Goal: Transaction & Acquisition: Obtain resource

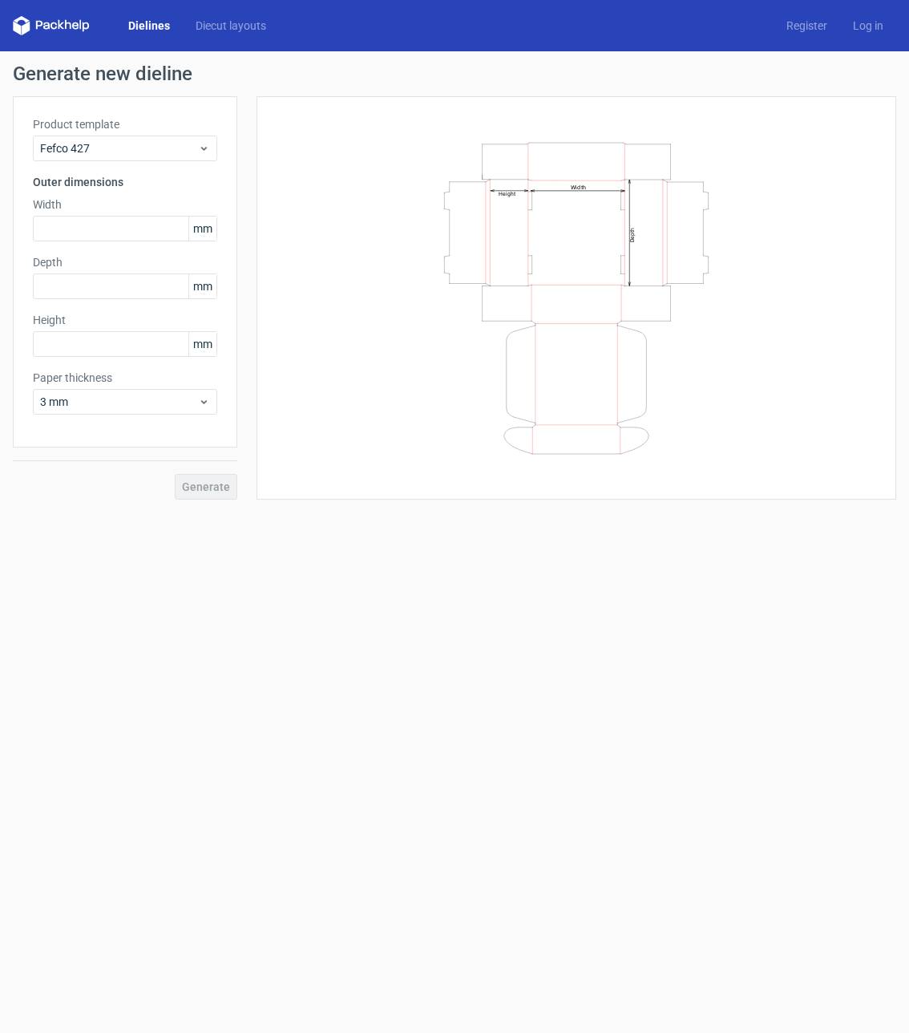
click at [214, 487] on div "Generate" at bounding box center [125, 473] width 225 height 52
drag, startPoint x: 405, startPoint y: 106, endPoint x: 508, endPoint y: 310, distance: 228.8
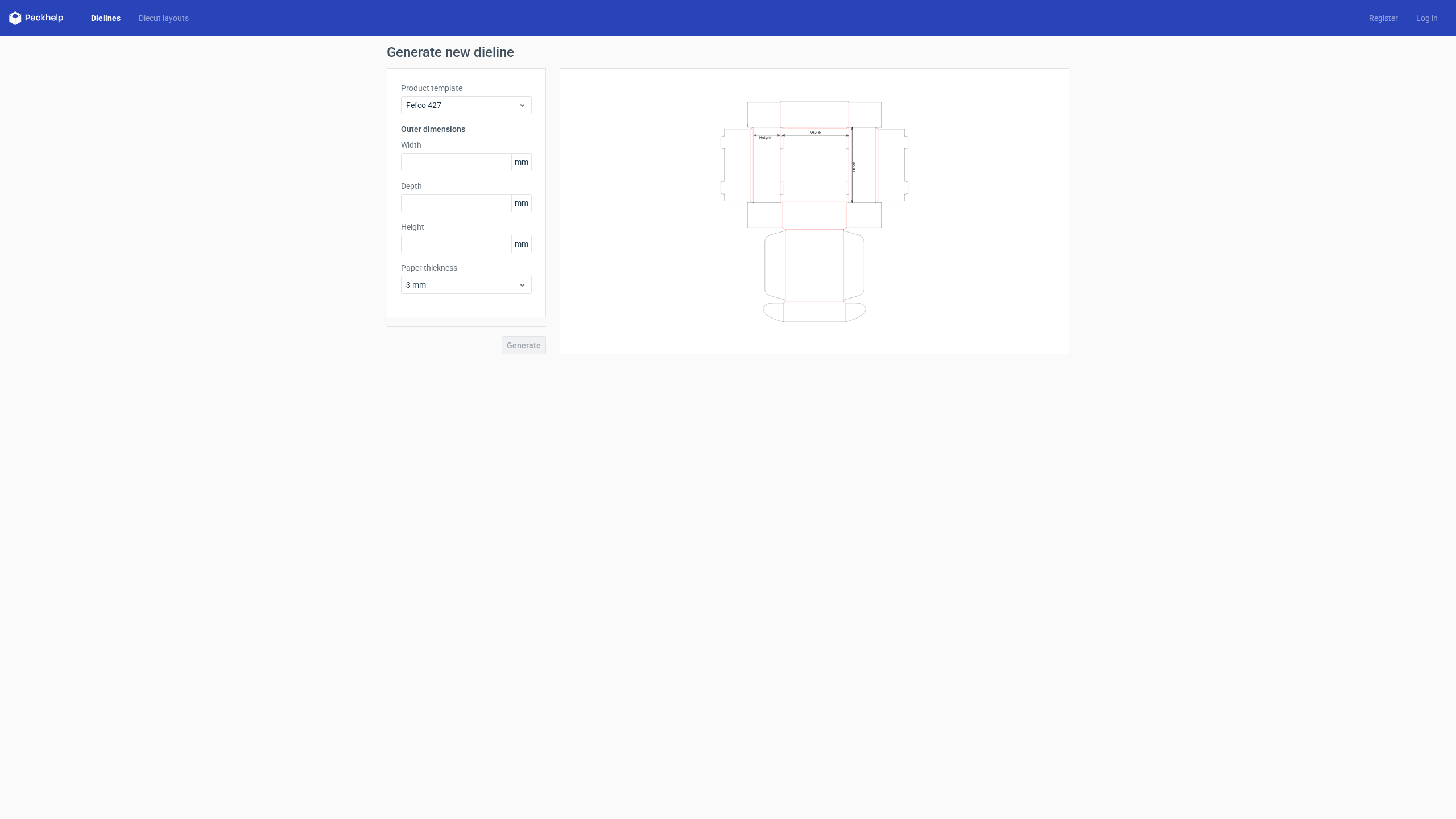
drag, startPoint x: 777, startPoint y: 189, endPoint x: 739, endPoint y: 276, distance: 94.9
click at [645, 276] on icon "Width Depth Height" at bounding box center [814, 211] width 341 height 228
click at [238, 94] on div "Generate new dieline Product template Fefco 427 Outer dimensions Width mm Depth…" at bounding box center [728, 199] width 1456 height 327
drag, startPoint x: 238, startPoint y: 94, endPoint x: 239, endPoint y: 140, distance: 46.0
click at [239, 140] on div "Generate new dieline Product template Fefco 427 Outer dimensions Width mm Depth…" at bounding box center [728, 199] width 1456 height 327
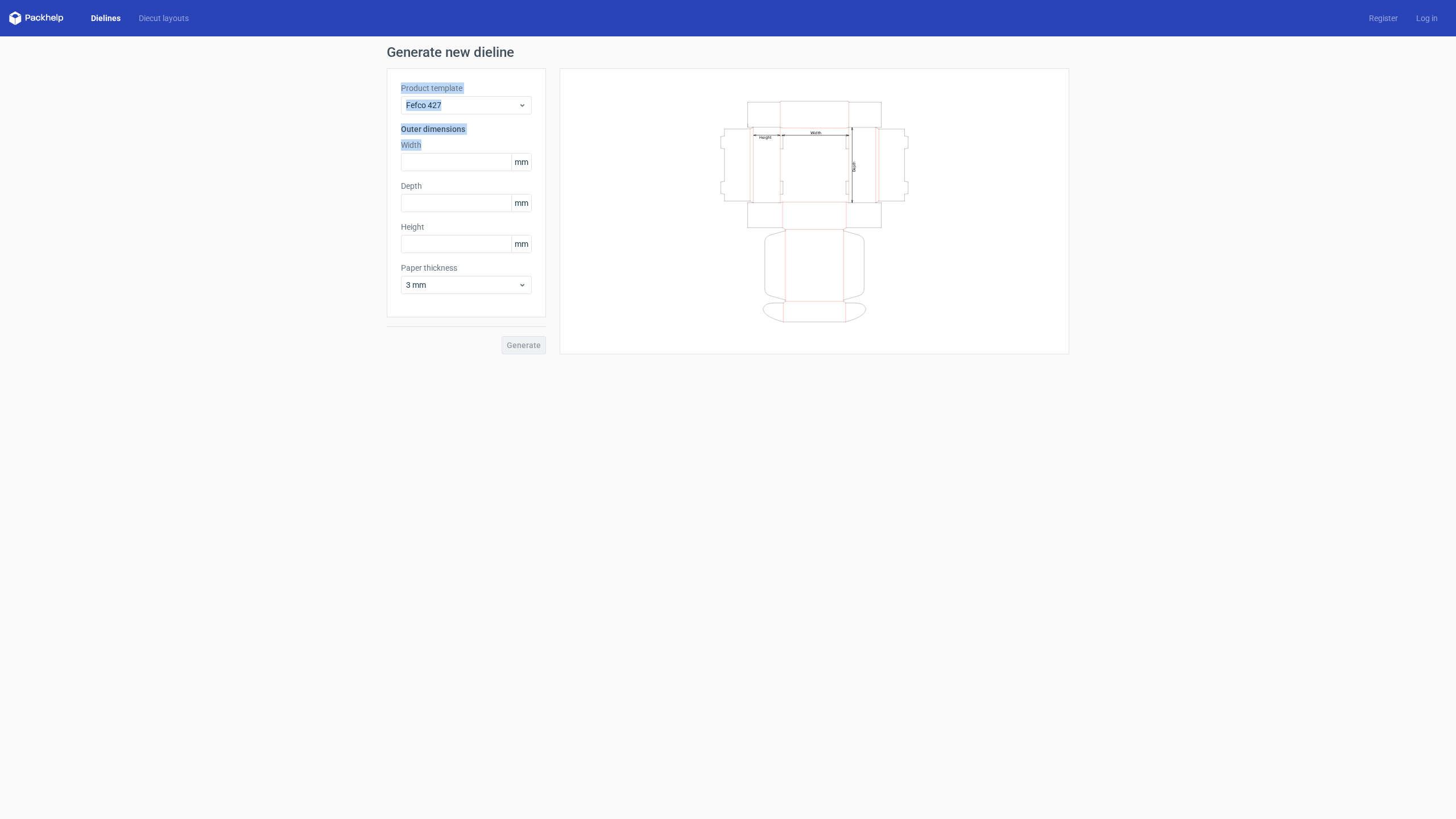
click at [252, 198] on body "Dielines Diecut layouts Register Log in Generate new dieline Product template F…" at bounding box center [728, 409] width 1456 height 819
click at [262, 277] on div "Generate new dieline Product template Fefco 427 Outer dimensions Width mm Depth…" at bounding box center [728, 199] width 1456 height 327
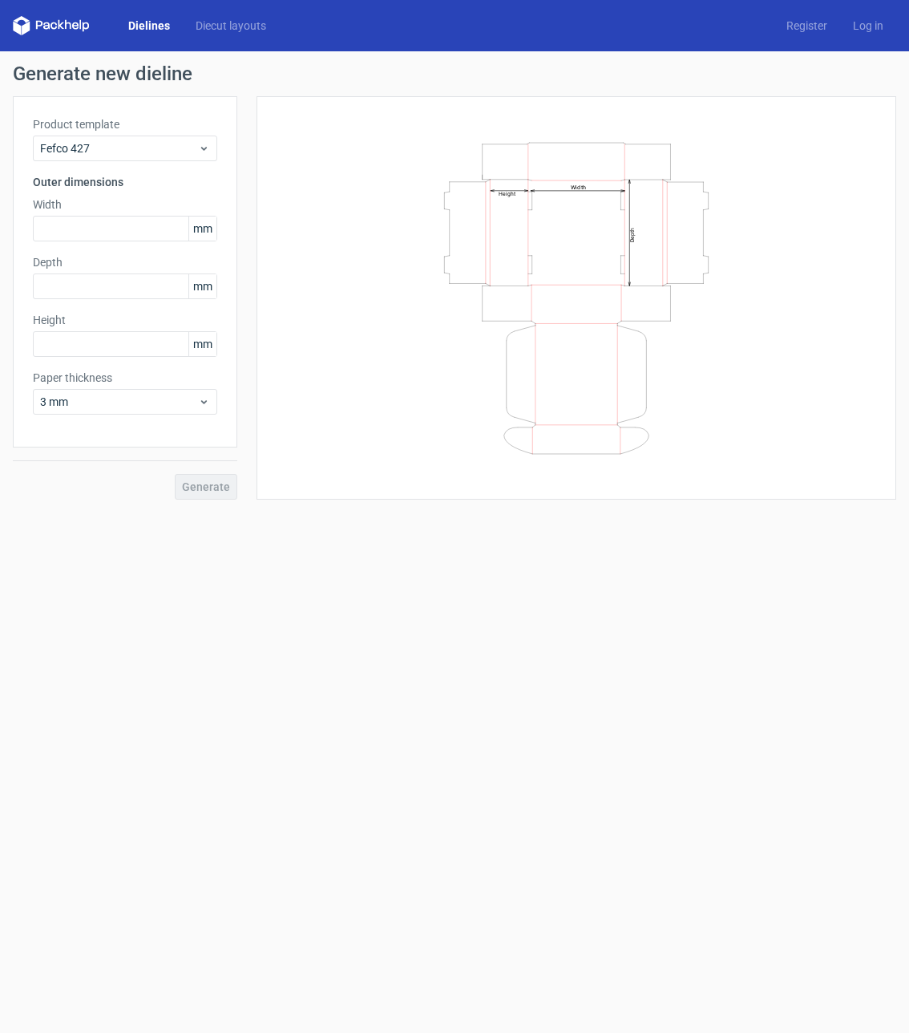
click at [51, 23] on icon at bounding box center [54, 25] width 6 height 7
click at [64, 18] on icon at bounding box center [51, 25] width 77 height 19
drag, startPoint x: 64, startPoint y: 18, endPoint x: 55, endPoint y: 19, distance: 9.0
click at [60, 18] on icon at bounding box center [51, 25] width 77 height 19
click at [55, 19] on icon at bounding box center [51, 25] width 77 height 19
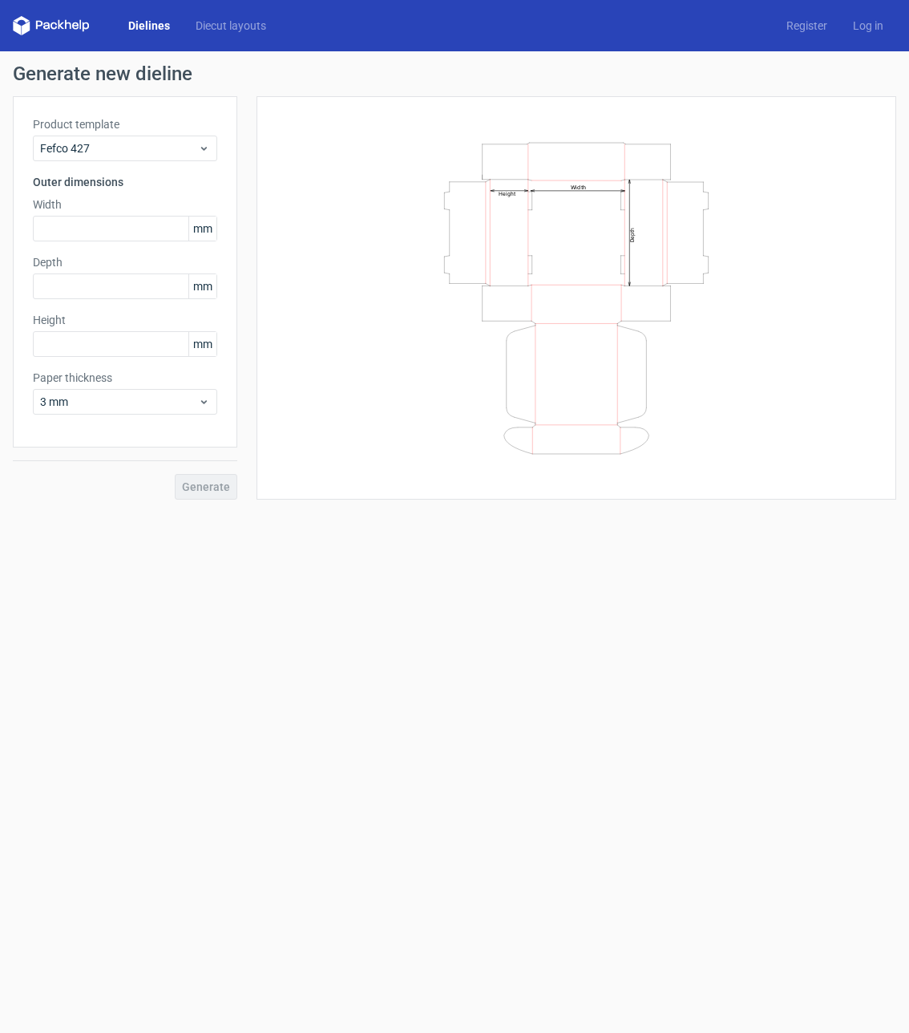
click at [46, 28] on icon at bounding box center [46, 25] width 6 height 7
click at [121, 34] on div "Dielines Diecut layouts" at bounding box center [146, 25] width 266 height 19
click at [145, 25] on link "Dielines" at bounding box center [148, 26] width 67 height 16
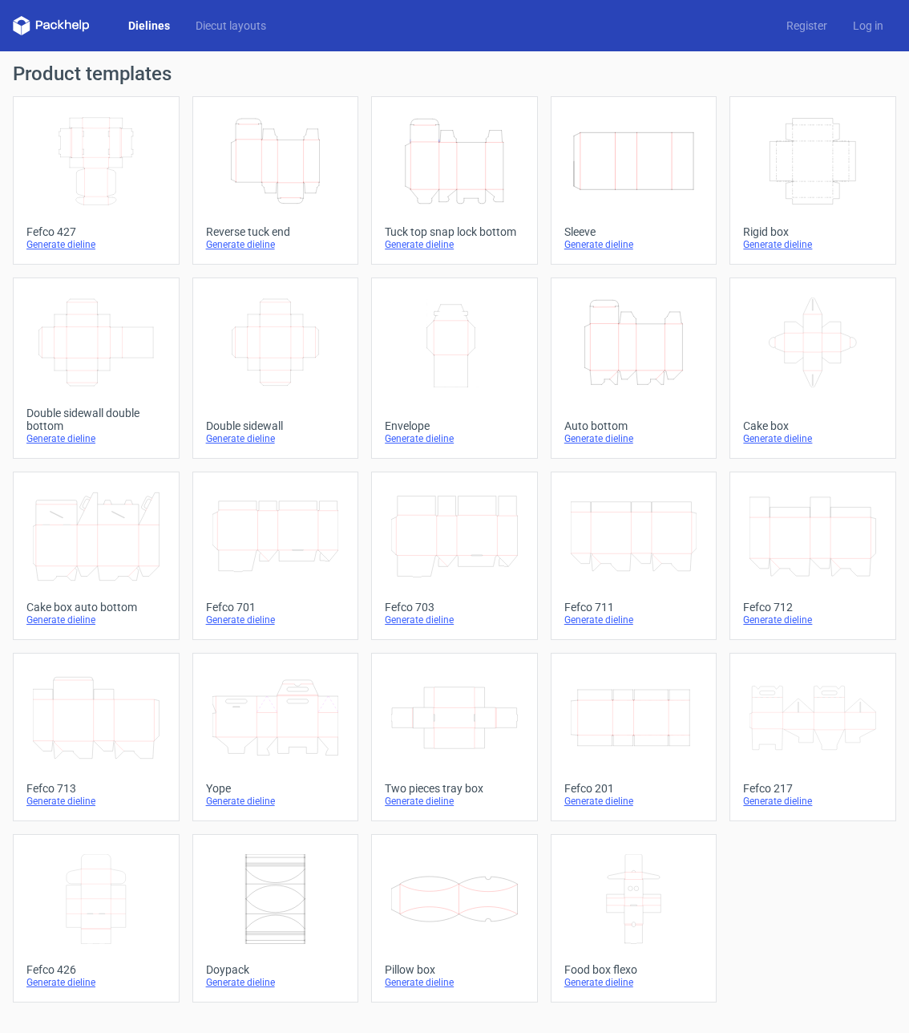
click at [793, 152] on icon "Width Depth Height" at bounding box center [813, 161] width 127 height 90
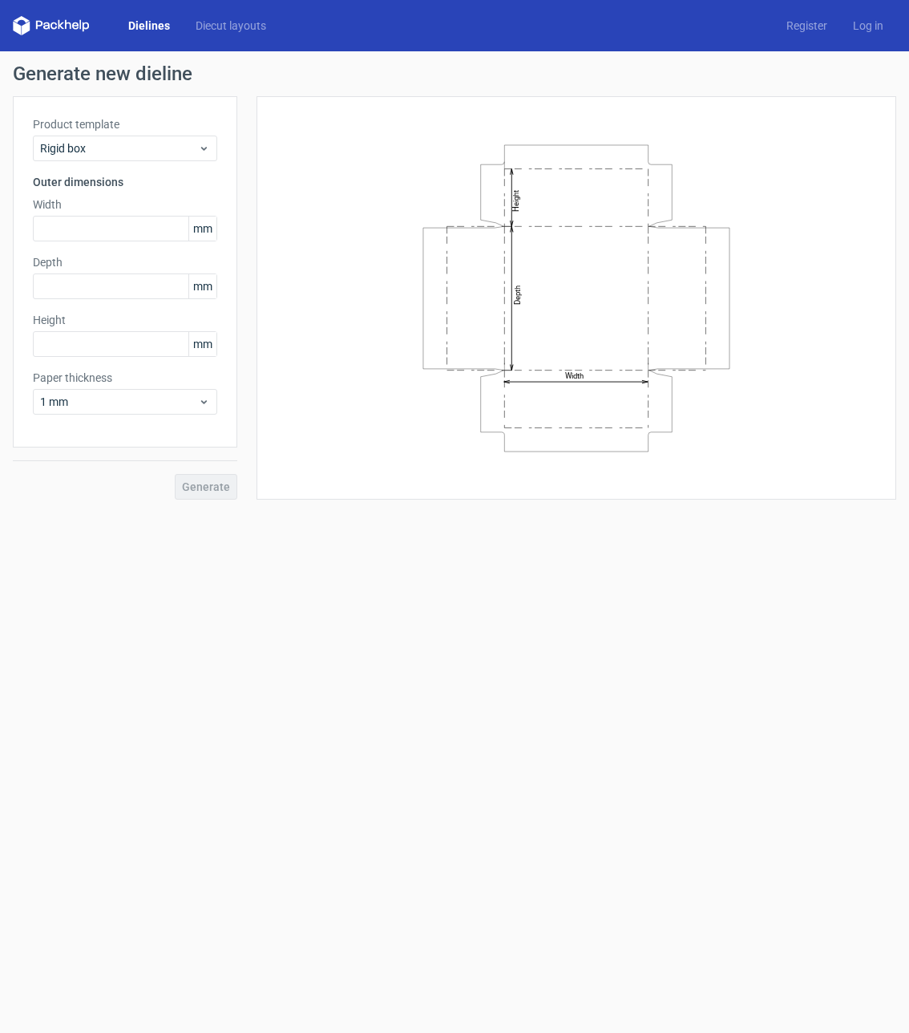
click at [870, 271] on div "Width Depth Height" at bounding box center [577, 297] width 600 height 363
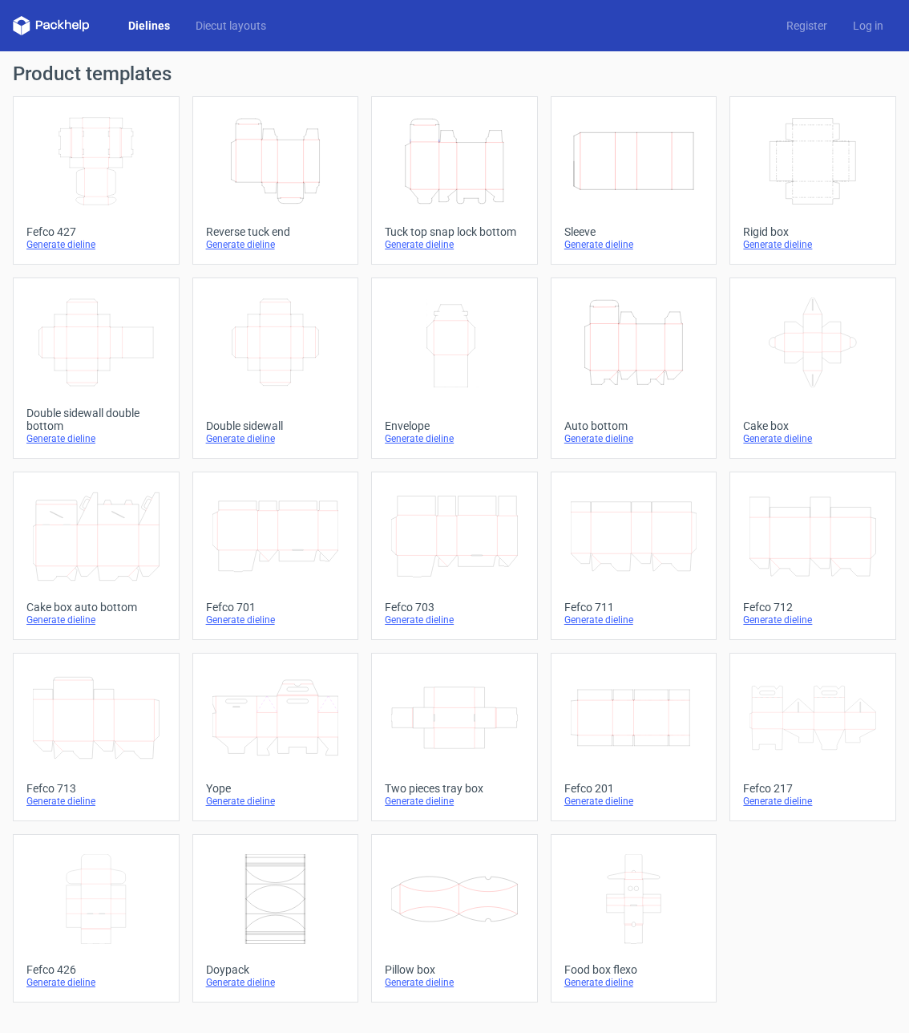
click at [87, 160] on icon "Width Depth Height" at bounding box center [96, 161] width 127 height 90
click at [110, 156] on icon "Width Depth Height" at bounding box center [96, 161] width 127 height 90
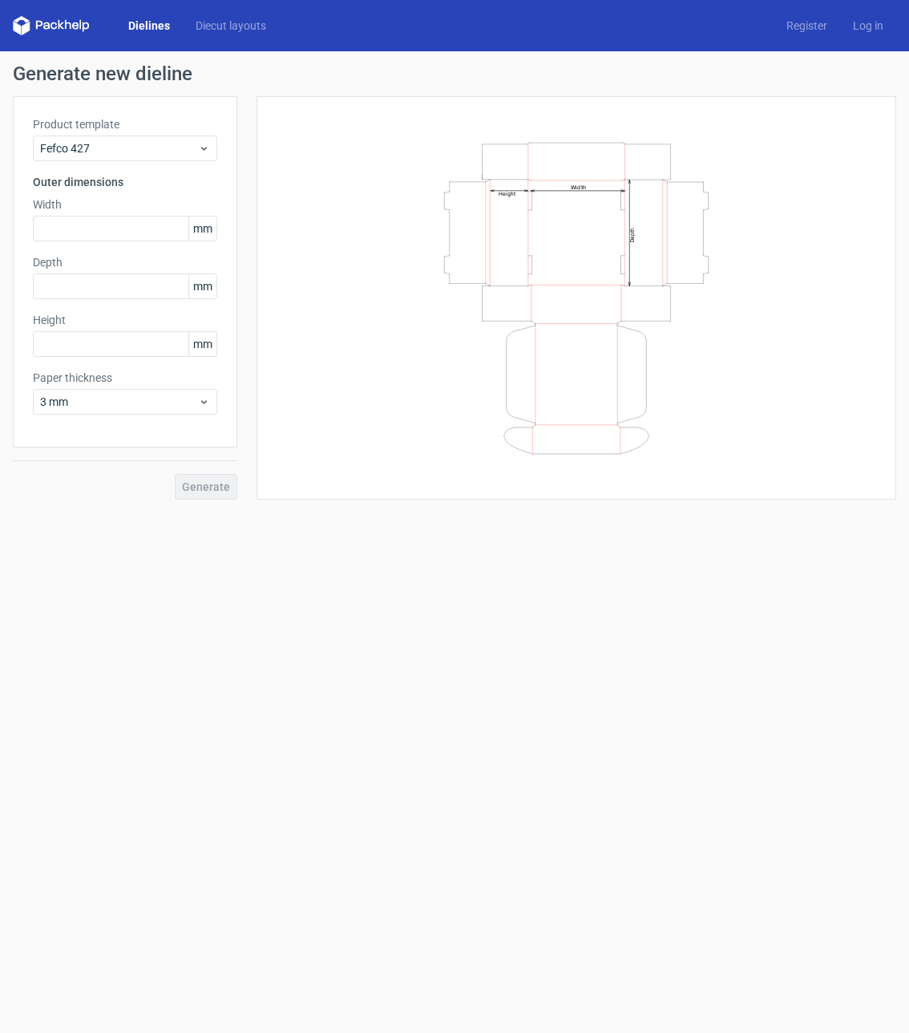
drag, startPoint x: 529, startPoint y: 273, endPoint x: 395, endPoint y: 400, distance: 184.4
click at [395, 400] on icon "Width Depth Height" at bounding box center [576, 298] width 481 height 321
click at [205, 158] on div "Fefco 427" at bounding box center [125, 149] width 184 height 26
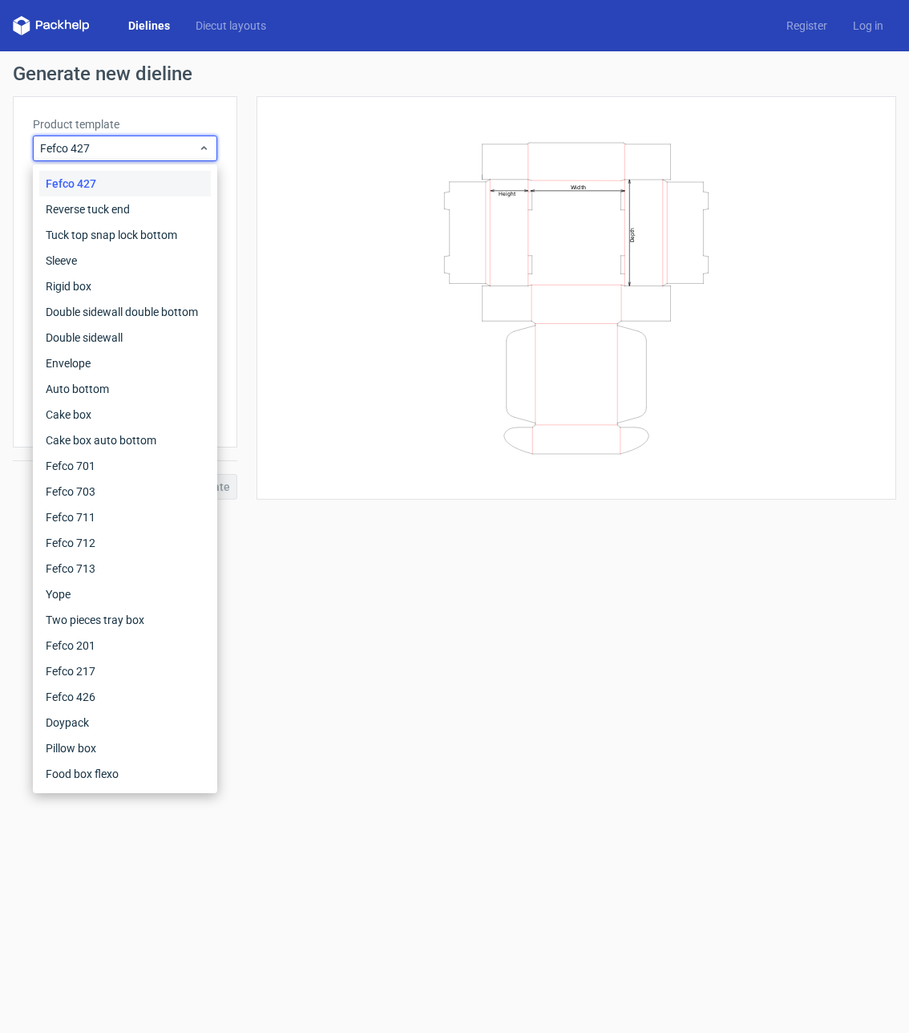
click at [299, 575] on form "Generate new dieline Product template Fefco 427 Outer dimensions Width mm Depth…" at bounding box center [454, 542] width 909 height 982
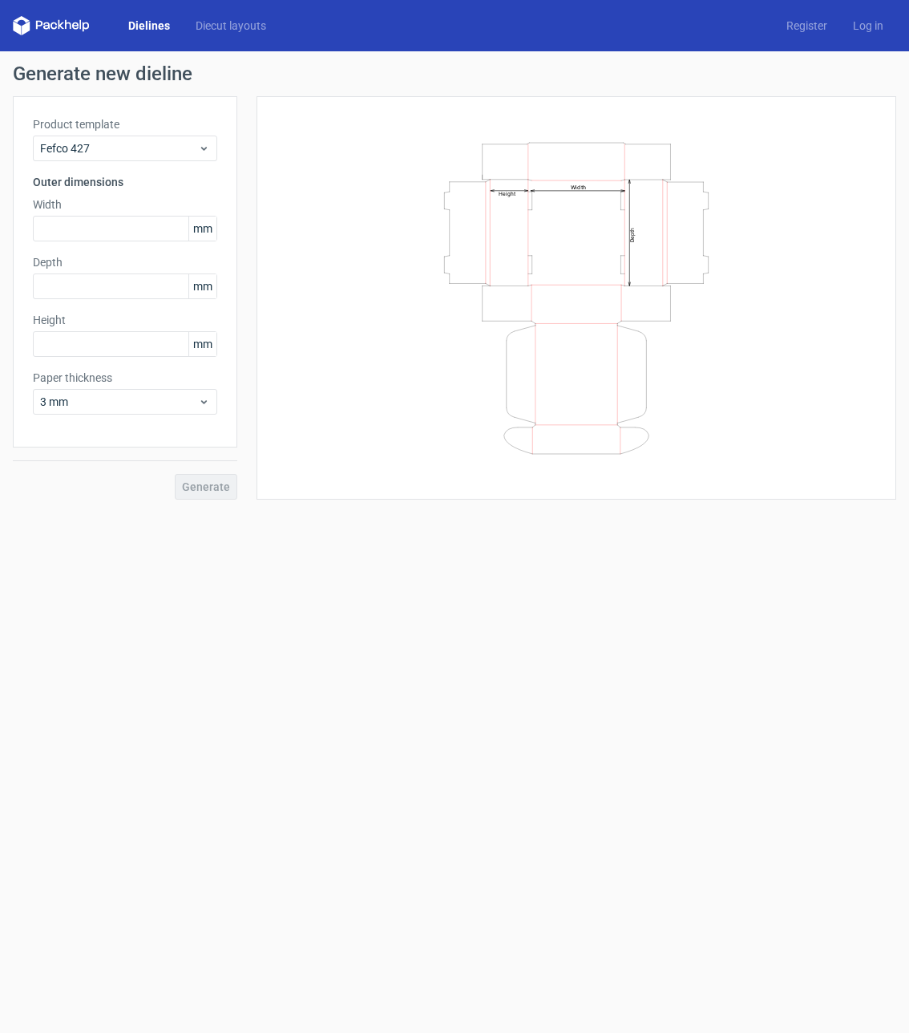
click at [134, 573] on form "Generate new dieline Product template Fefco 427 Outer dimensions Width mm Depth…" at bounding box center [454, 542] width 909 height 982
click at [62, 220] on input "text" at bounding box center [125, 229] width 184 height 26
click at [91, 233] on input "text" at bounding box center [125, 229] width 184 height 26
type input "90"
click at [56, 290] on input "text" at bounding box center [125, 286] width 184 height 26
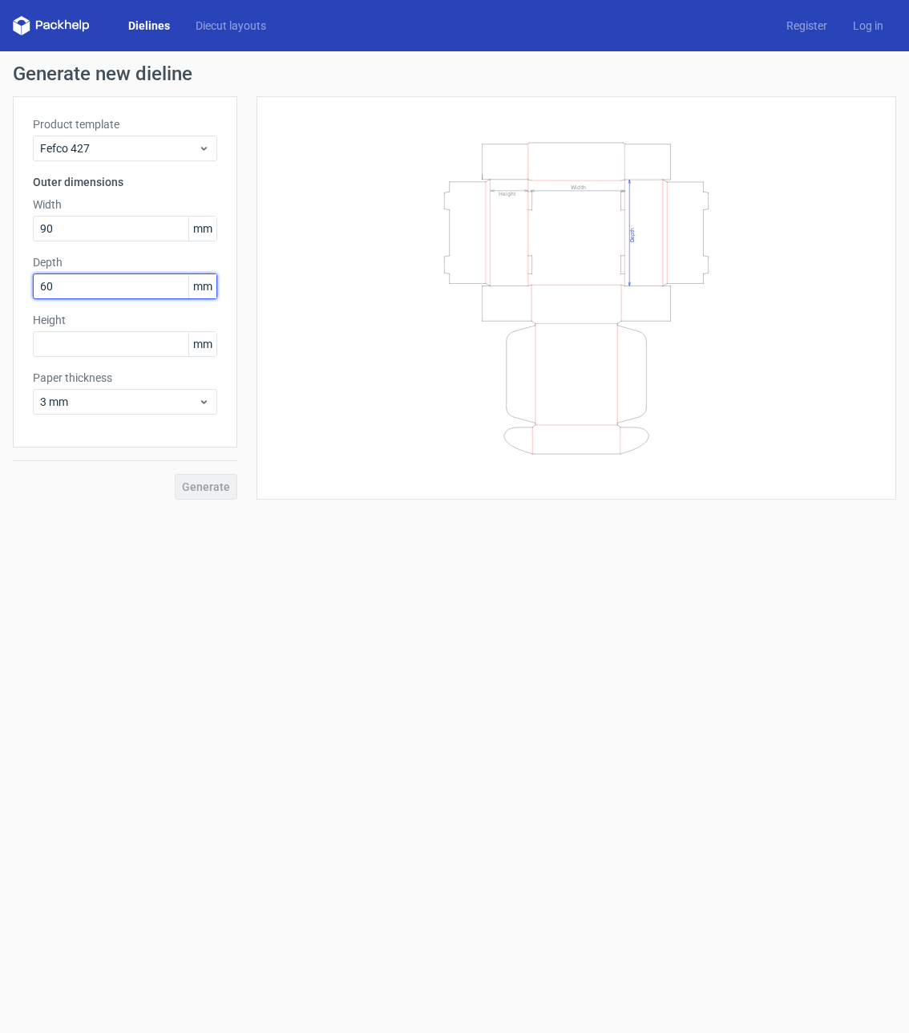
type input "60"
click at [82, 332] on input "text" at bounding box center [125, 344] width 184 height 26
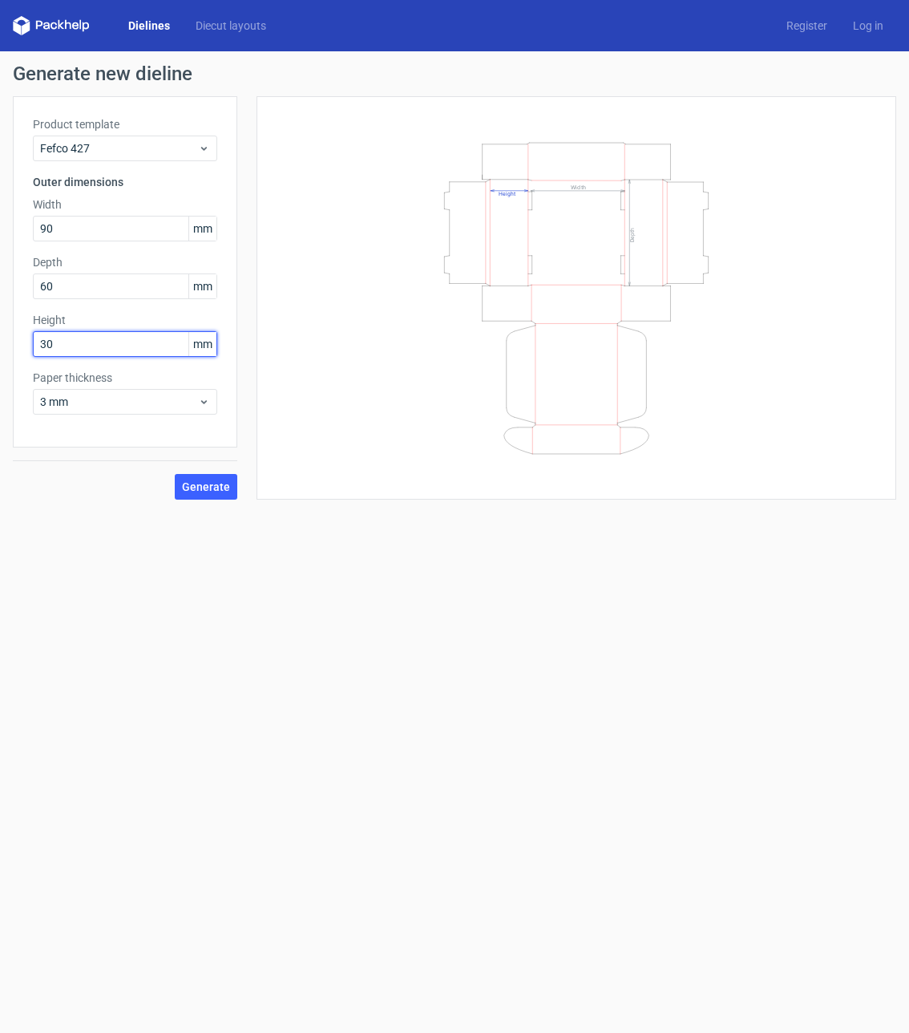
type input "30"
click at [108, 401] on span "3 mm" at bounding box center [119, 402] width 158 height 16
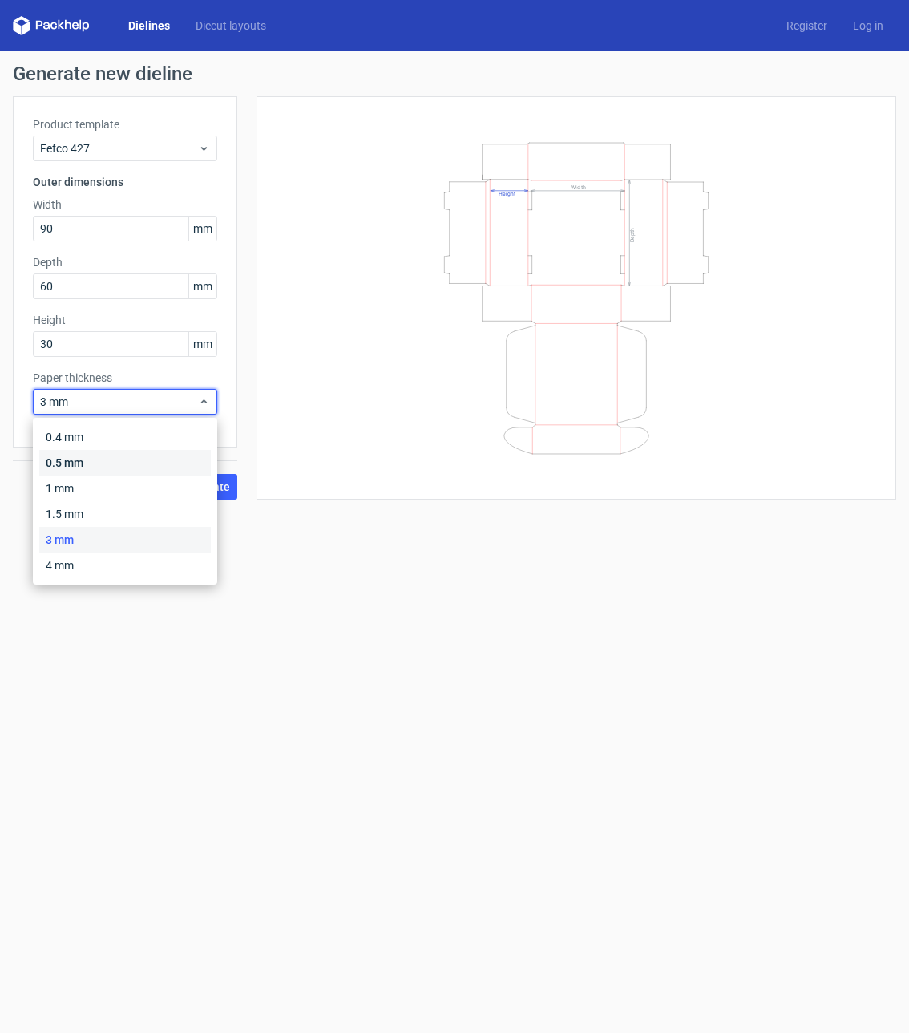
click at [81, 460] on div "0.5 mm" at bounding box center [125, 463] width 172 height 26
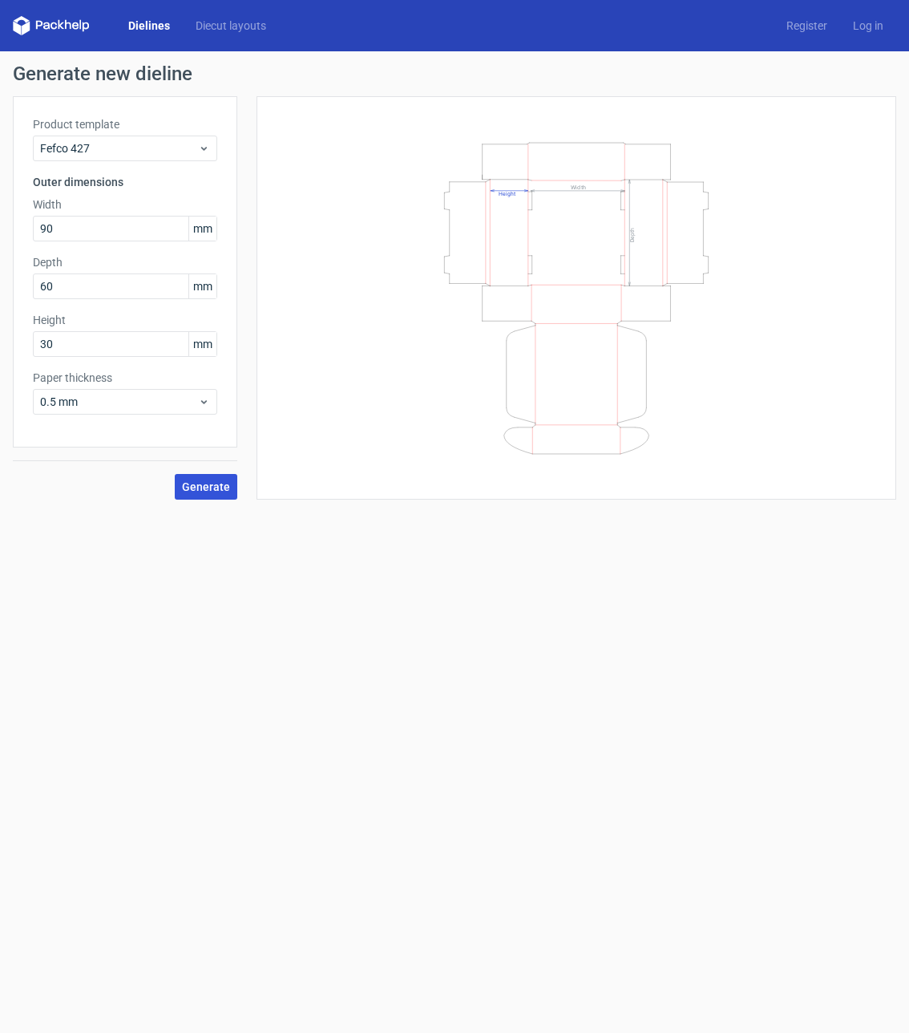
click at [224, 483] on span "Generate" at bounding box center [206, 486] width 48 height 11
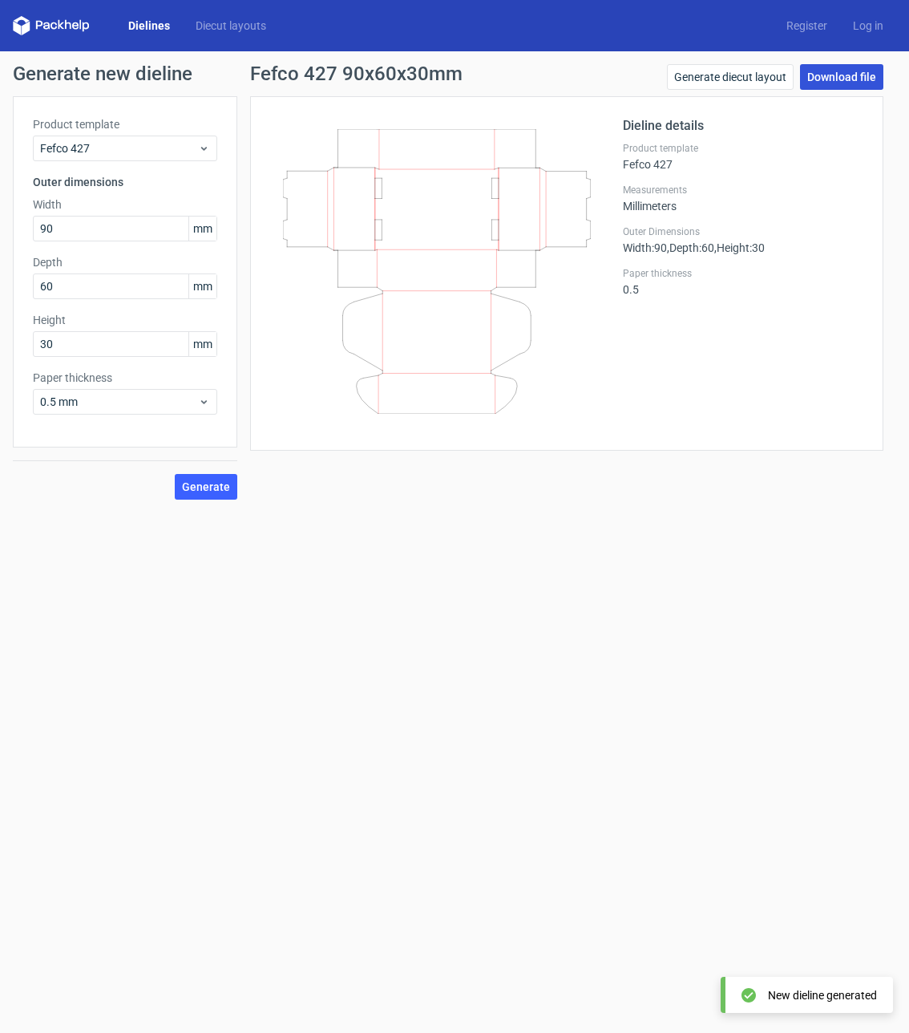
click at [830, 72] on link "Download file" at bounding box center [841, 77] width 83 height 26
drag, startPoint x: 77, startPoint y: 230, endPoint x: 36, endPoint y: 235, distance: 41.2
click at [36, 235] on input "90" at bounding box center [125, 229] width 184 height 26
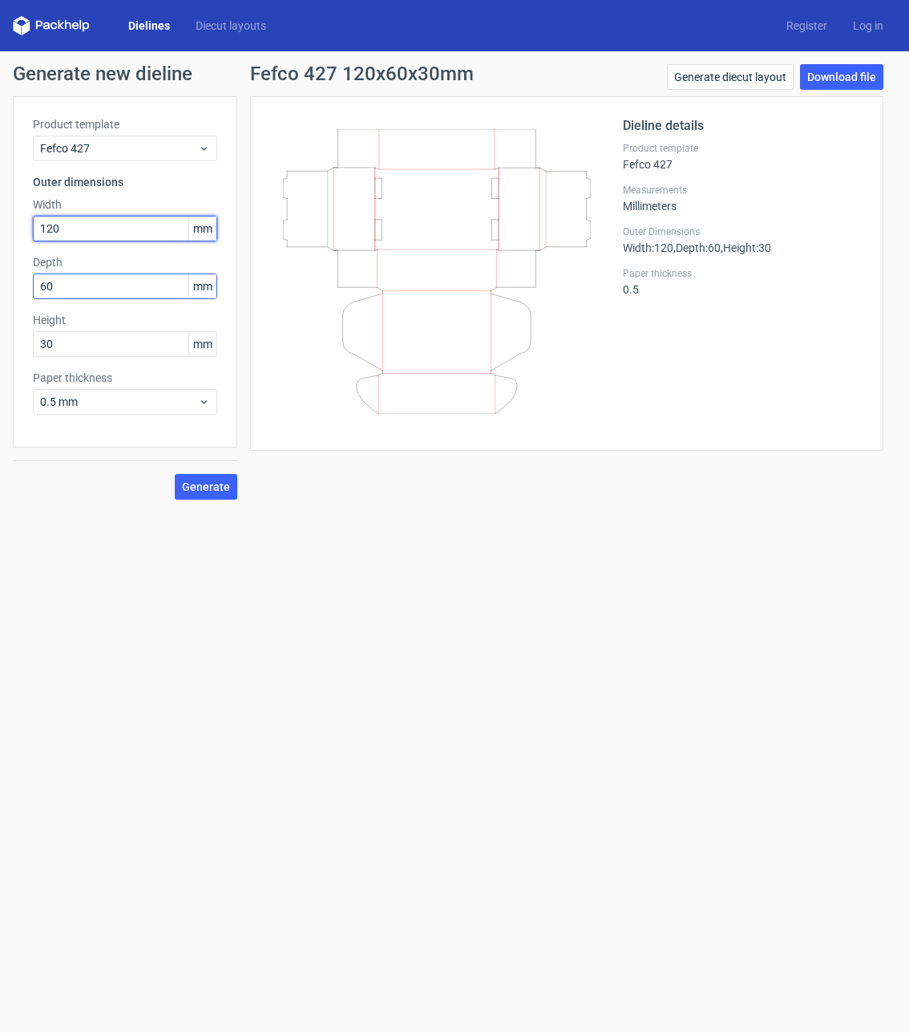
type input "120"
click at [88, 295] on input "60" at bounding box center [125, 286] width 184 height 26
type input "6"
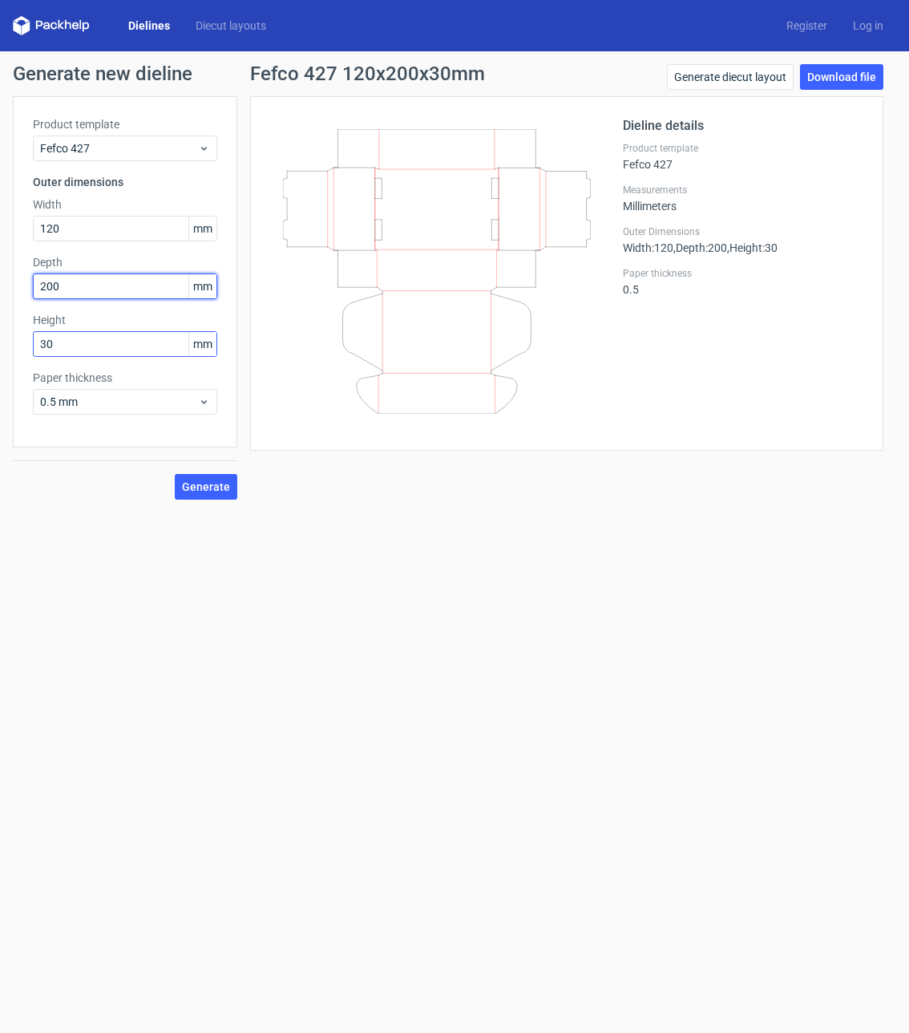
type input "200"
click at [67, 343] on input "30" at bounding box center [125, 344] width 184 height 26
type input "3"
type input "25"
click at [196, 484] on span "Generate" at bounding box center [206, 486] width 48 height 11
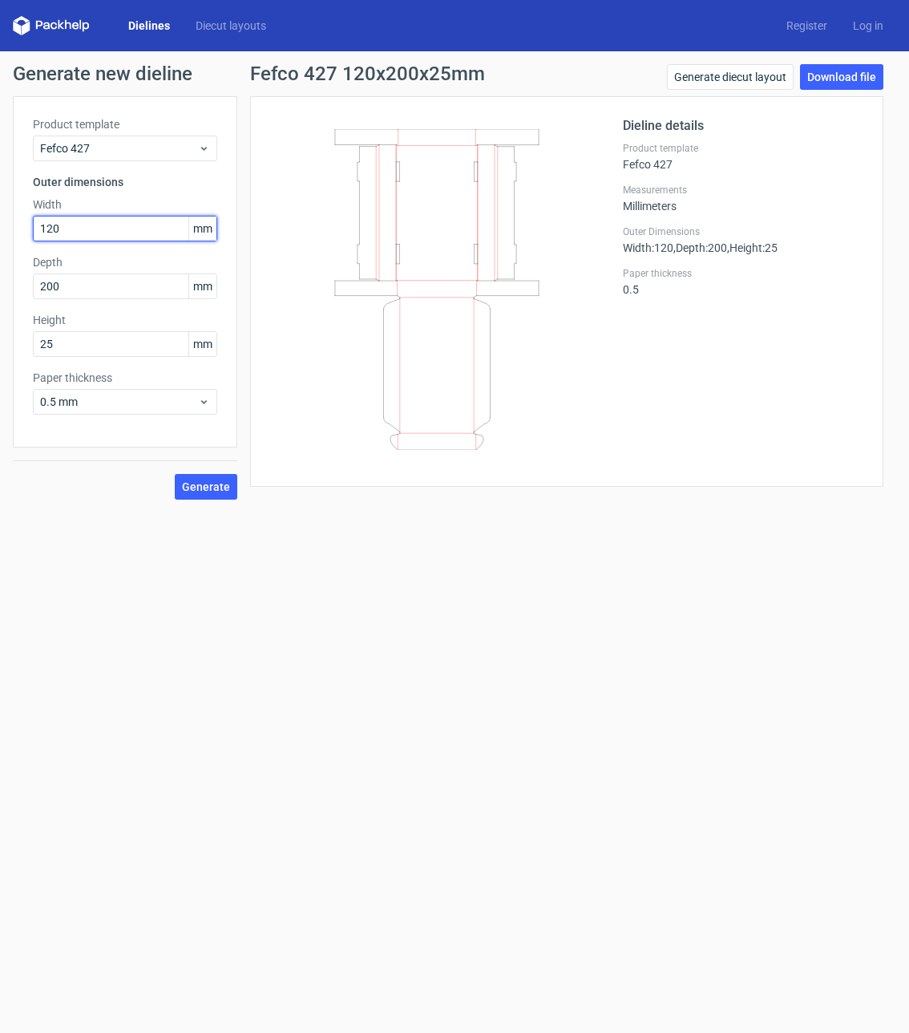
drag, startPoint x: 84, startPoint y: 233, endPoint x: 28, endPoint y: 235, distance: 56.2
click at [28, 235] on div "Product template Fefco 427 Outer dimensions Width 120 mm Depth 200 mm Height 25…" at bounding box center [125, 271] width 225 height 351
type input "150"
click at [118, 294] on input "200" at bounding box center [125, 286] width 184 height 26
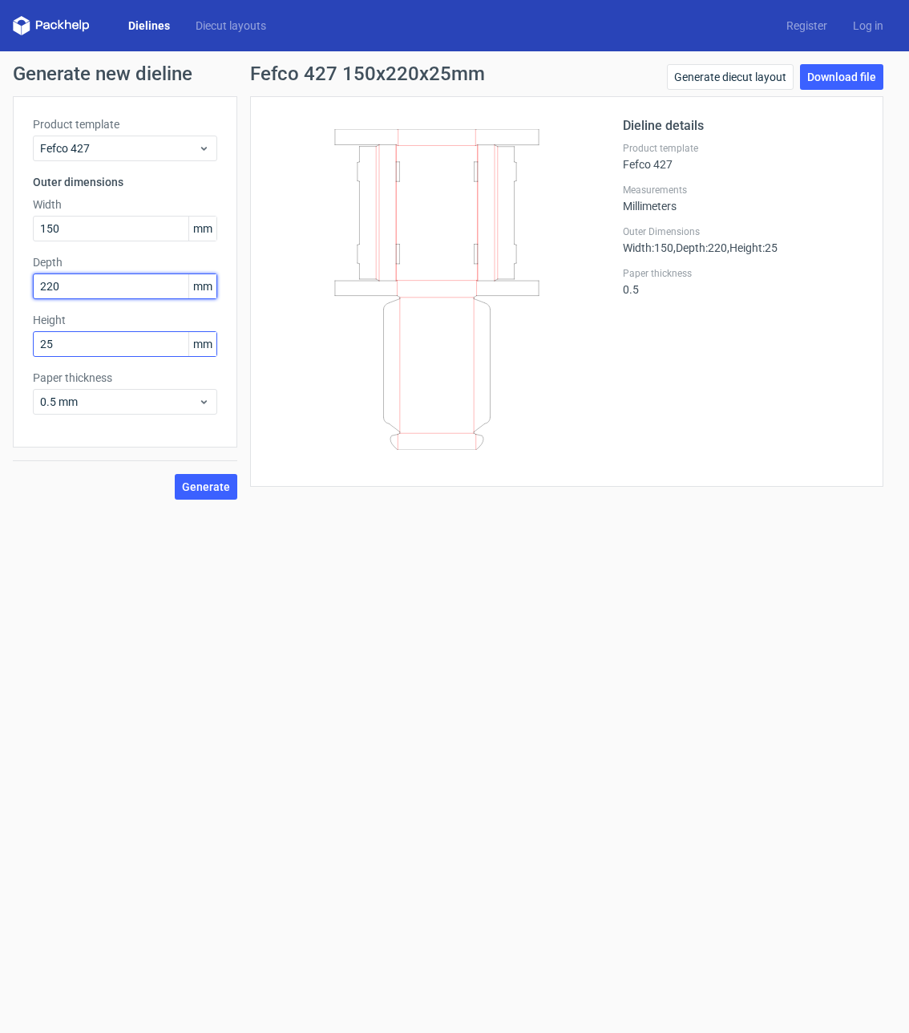
type input "220"
drag, startPoint x: 66, startPoint y: 350, endPoint x: 1, endPoint y: 350, distance: 65.0
click at [1, 350] on div "Generate new dieline Product template Fefco 427 Outer dimensions Width 150 mm D…" at bounding box center [454, 281] width 909 height 461
type input "30"
click at [197, 476] on button "Generate" at bounding box center [206, 487] width 63 height 26
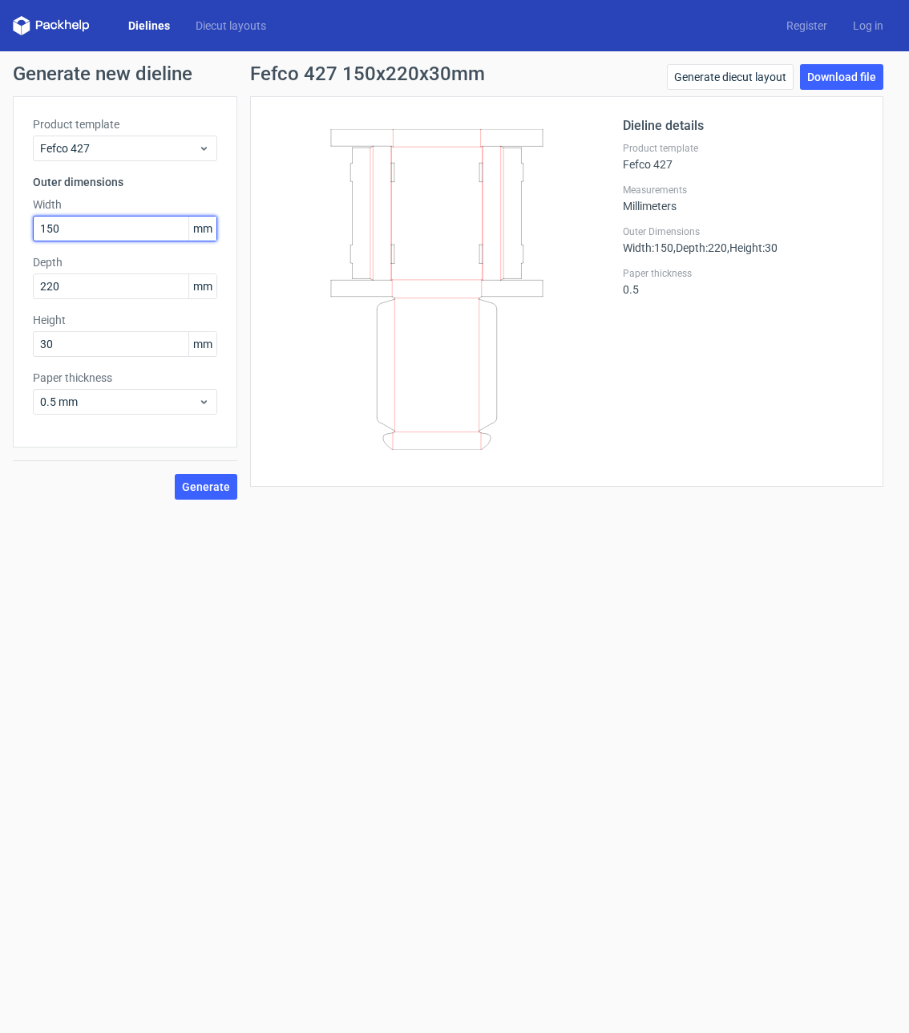
click at [74, 231] on input "150" at bounding box center [125, 229] width 184 height 26
drag, startPoint x: 71, startPoint y: 256, endPoint x: 21, endPoint y: 262, distance: 50.9
click at [21, 262] on div "Product template Fefco 427 Outer dimensions Width 150 mm Depth 220 mm Height 30…" at bounding box center [125, 271] width 225 height 351
click at [10, 269] on div at bounding box center [10, 269] width 0 height 0
click at [112, 261] on label "Depth" at bounding box center [125, 262] width 184 height 16
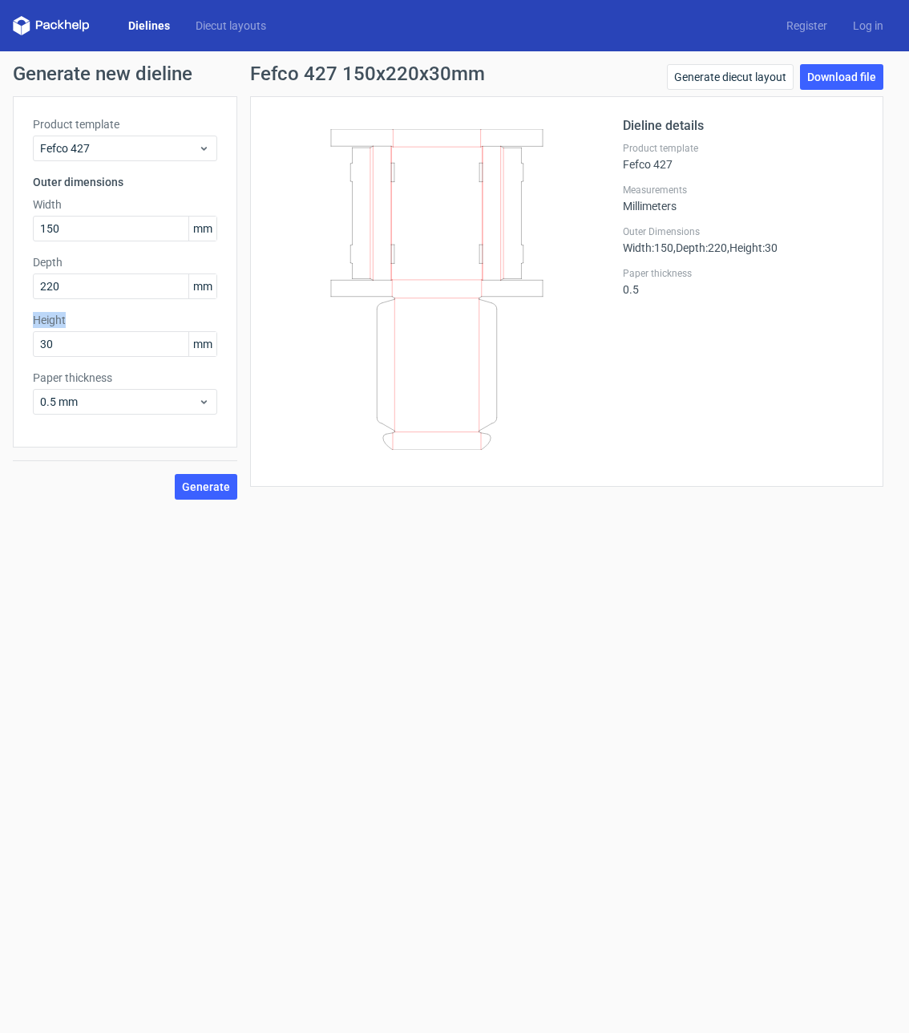
drag, startPoint x: 75, startPoint y: 318, endPoint x: 32, endPoint y: 322, distance: 42.7
click at [32, 322] on div "Product template Fefco 427 Outer dimensions Width 150 mm Depth 220 mm Height 30…" at bounding box center [125, 271] width 225 height 351
click at [22, 327] on div at bounding box center [22, 327] width 0 height 0
click at [139, 322] on label "Height" at bounding box center [125, 320] width 184 height 16
drag, startPoint x: 79, startPoint y: 229, endPoint x: 59, endPoint y: 230, distance: 20.9
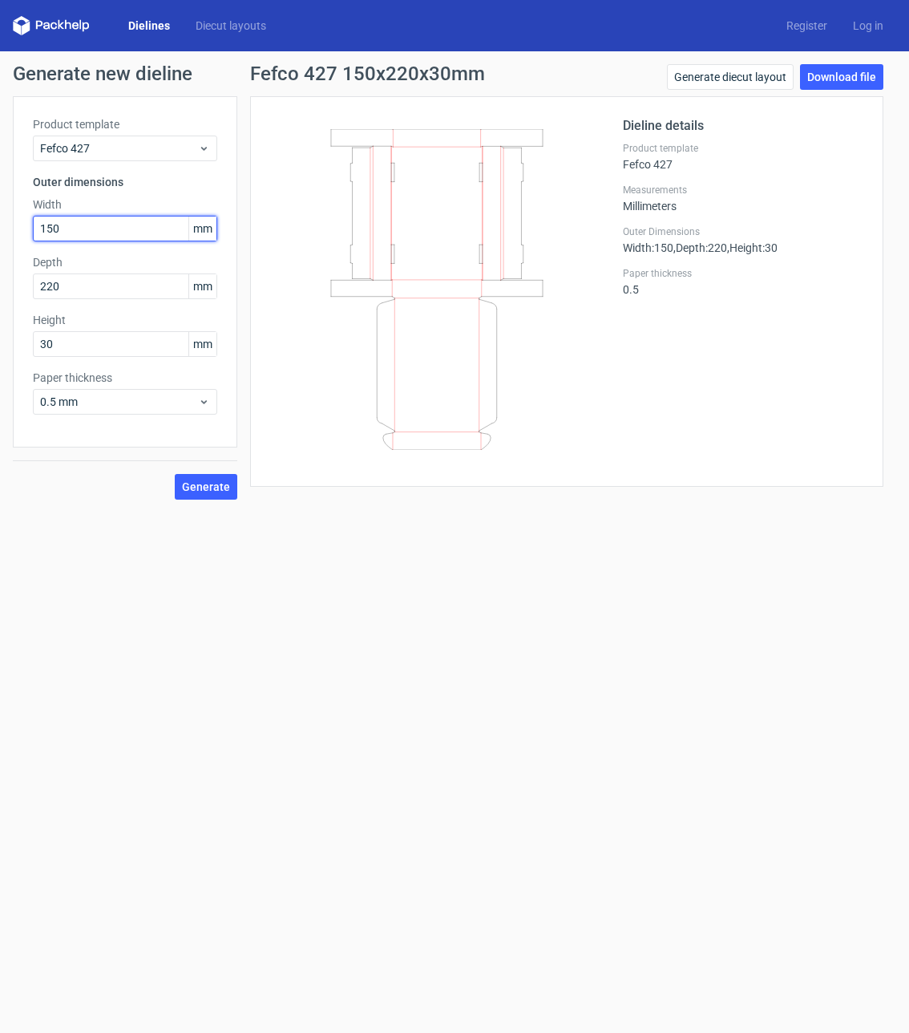
click at [59, 230] on input "150" at bounding box center [125, 229] width 184 height 26
drag, startPoint x: 72, startPoint y: 198, endPoint x: 18, endPoint y: 202, distance: 53.9
click at [18, 202] on div "Product template Fefco 427 Outer dimensions Width 150 mm Depth 220 mm Height 30…" at bounding box center [125, 271] width 225 height 351
click at [8, 175] on div at bounding box center [8, 175] width 0 height 0
click at [273, 305] on div at bounding box center [446, 291] width 353 height 350
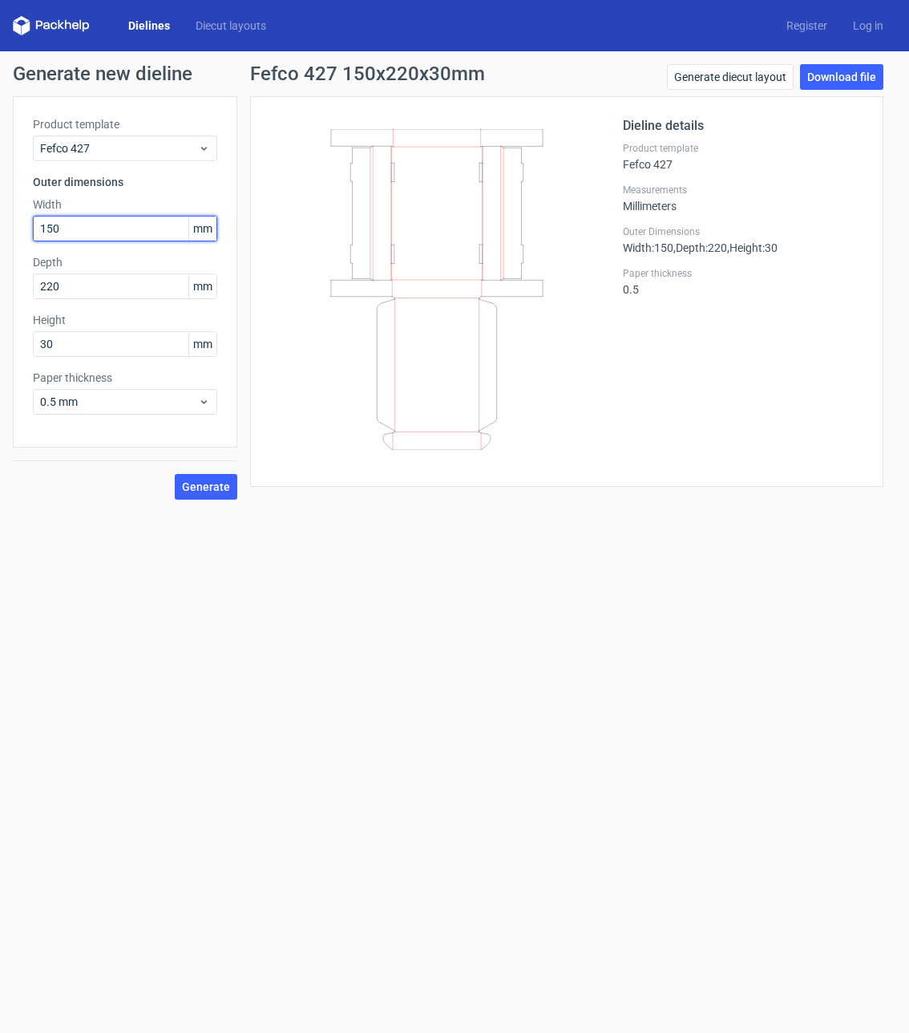
drag, startPoint x: 72, startPoint y: 227, endPoint x: 38, endPoint y: 239, distance: 36.5
click at [38, 239] on input "150" at bounding box center [125, 229] width 184 height 26
type input "210"
drag, startPoint x: 66, startPoint y: 336, endPoint x: 38, endPoint y: 341, distance: 27.7
click at [38, 341] on input "30" at bounding box center [125, 344] width 184 height 26
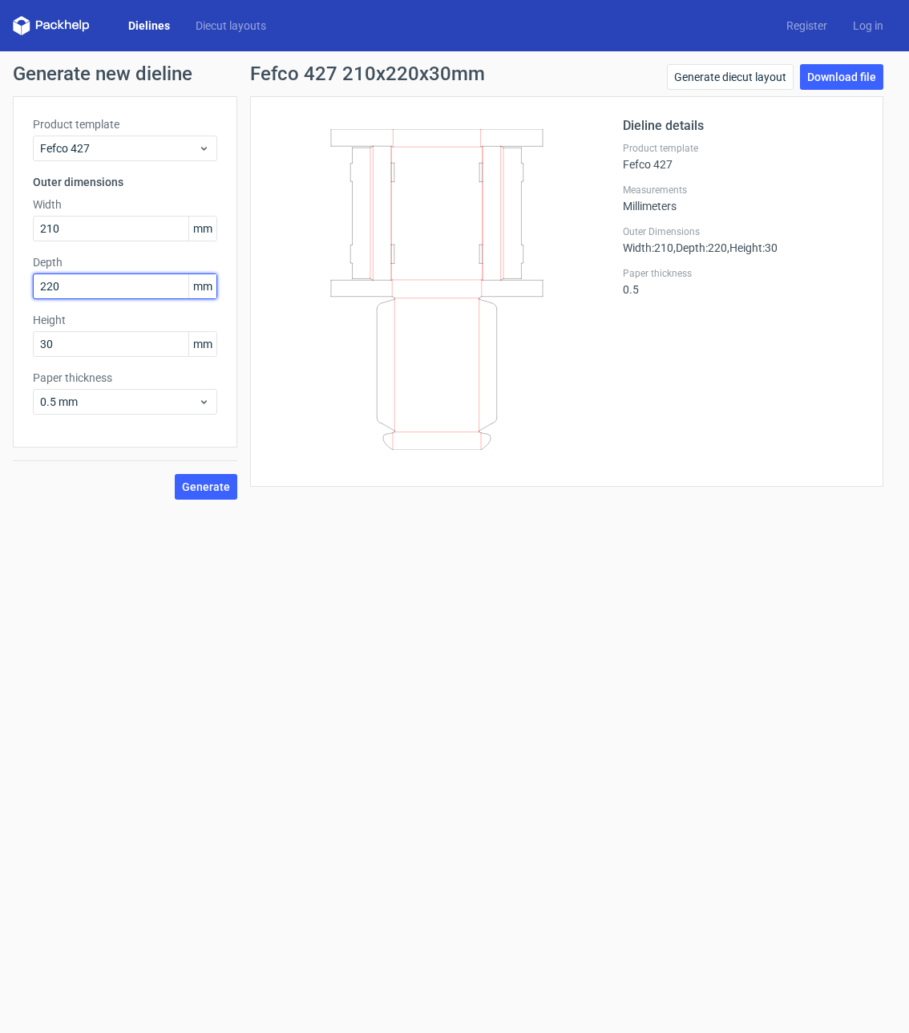
drag, startPoint x: 75, startPoint y: 281, endPoint x: 34, endPoint y: 283, distance: 41.0
click at [34, 283] on input "220" at bounding box center [125, 286] width 184 height 26
drag, startPoint x: 70, startPoint y: 261, endPoint x: 31, endPoint y: 266, distance: 38.9
click at [31, 266] on div "Product template Fefco 427 Outer dimensions Width 210 mm Depth 220 mm Height 30…" at bounding box center [125, 271] width 225 height 351
click at [21, 269] on div at bounding box center [21, 269] width 0 height 0
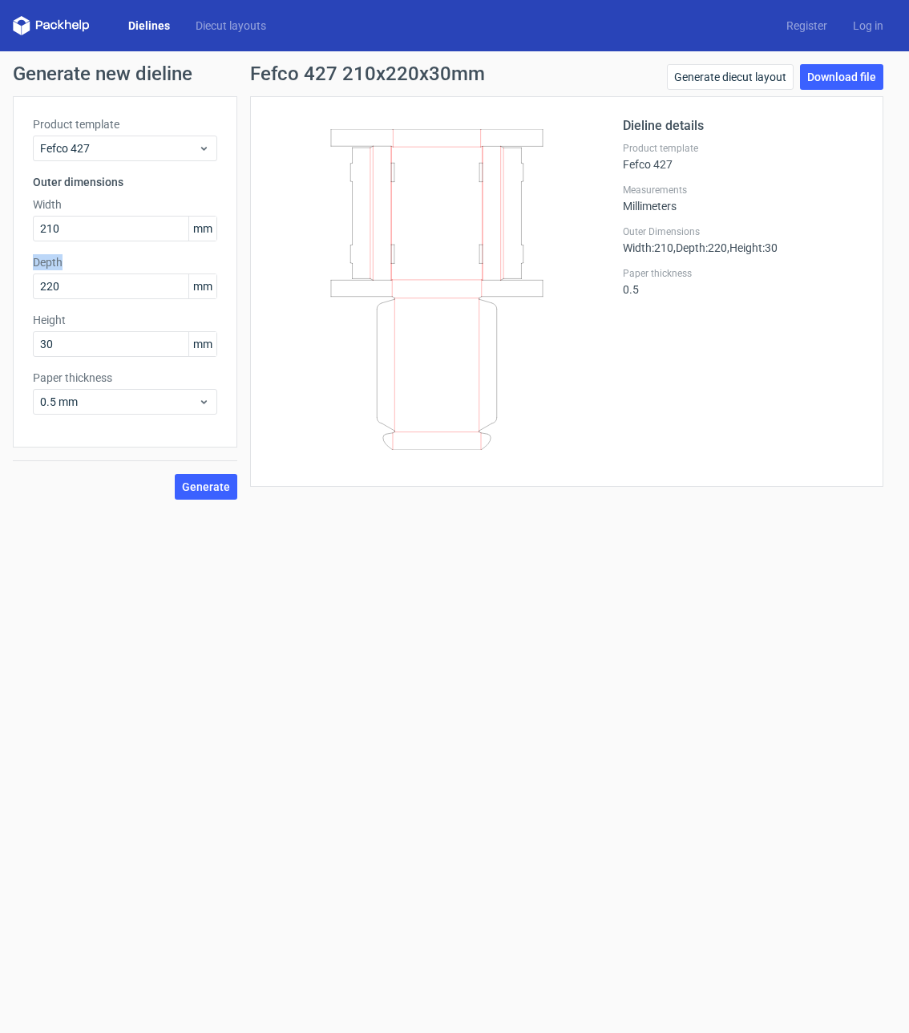
click at [125, 257] on label "Depth" at bounding box center [125, 262] width 184 height 16
drag, startPoint x: 80, startPoint y: 288, endPoint x: 38, endPoint y: 288, distance: 41.7
click at [38, 288] on input "220" at bounding box center [125, 286] width 184 height 26
type input "270"
click at [200, 491] on span "Generate" at bounding box center [206, 486] width 48 height 11
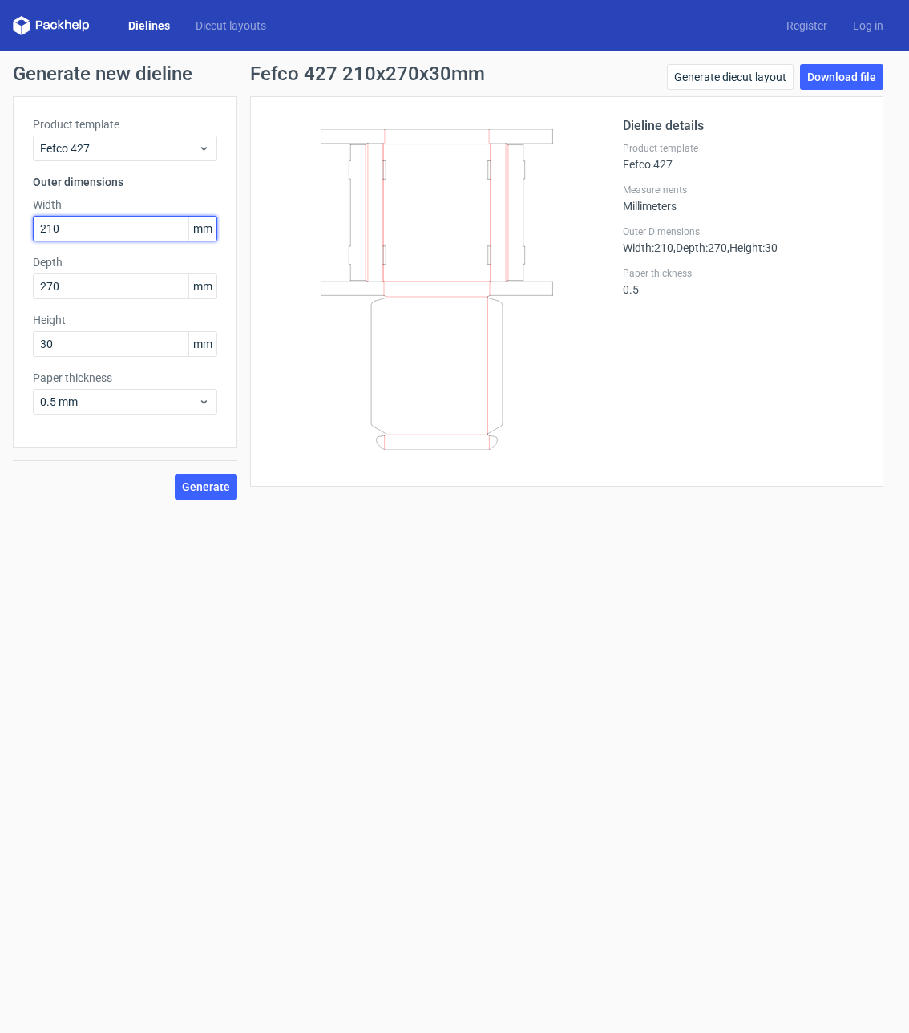
drag, startPoint x: 81, startPoint y: 233, endPoint x: 38, endPoint y: 233, distance: 42.5
click at [38, 233] on input "210" at bounding box center [125, 229] width 184 height 26
type input "150"
click at [94, 282] on input "270" at bounding box center [125, 286] width 184 height 26
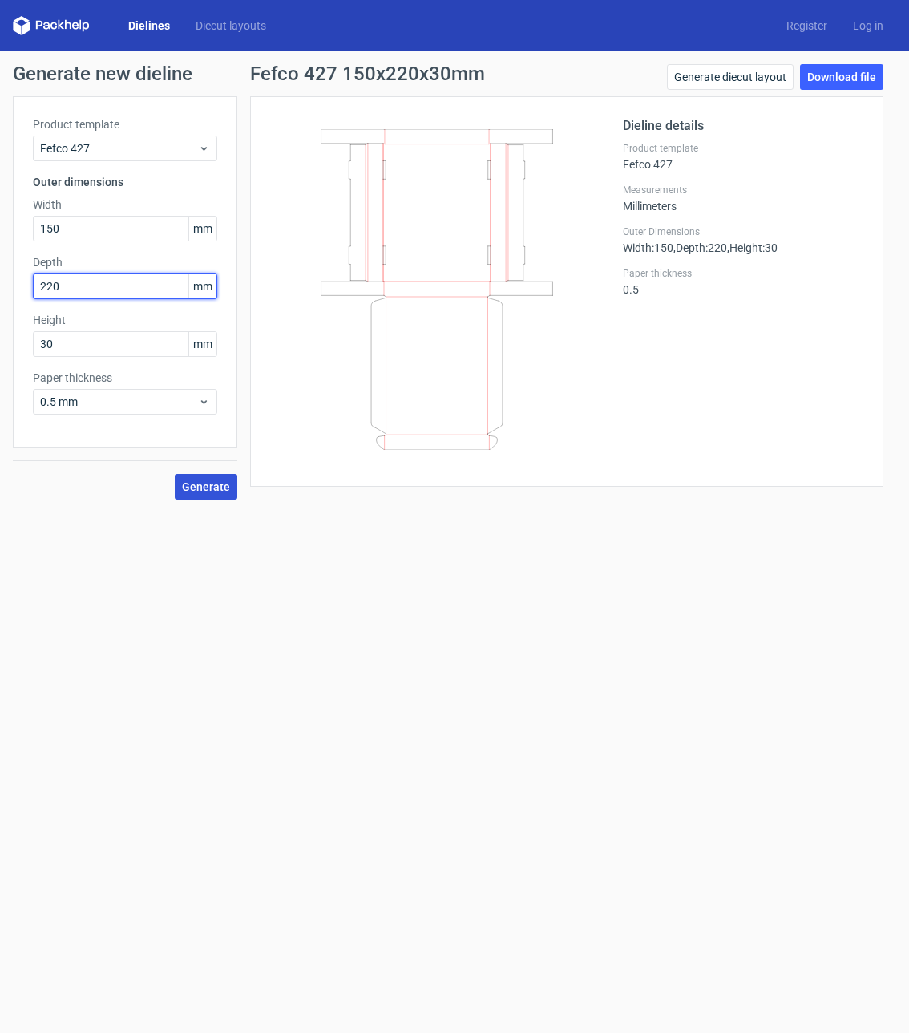
type input "220"
click at [205, 492] on span "Generate" at bounding box center [206, 486] width 48 height 11
click at [872, 75] on link "Download file" at bounding box center [841, 77] width 83 height 26
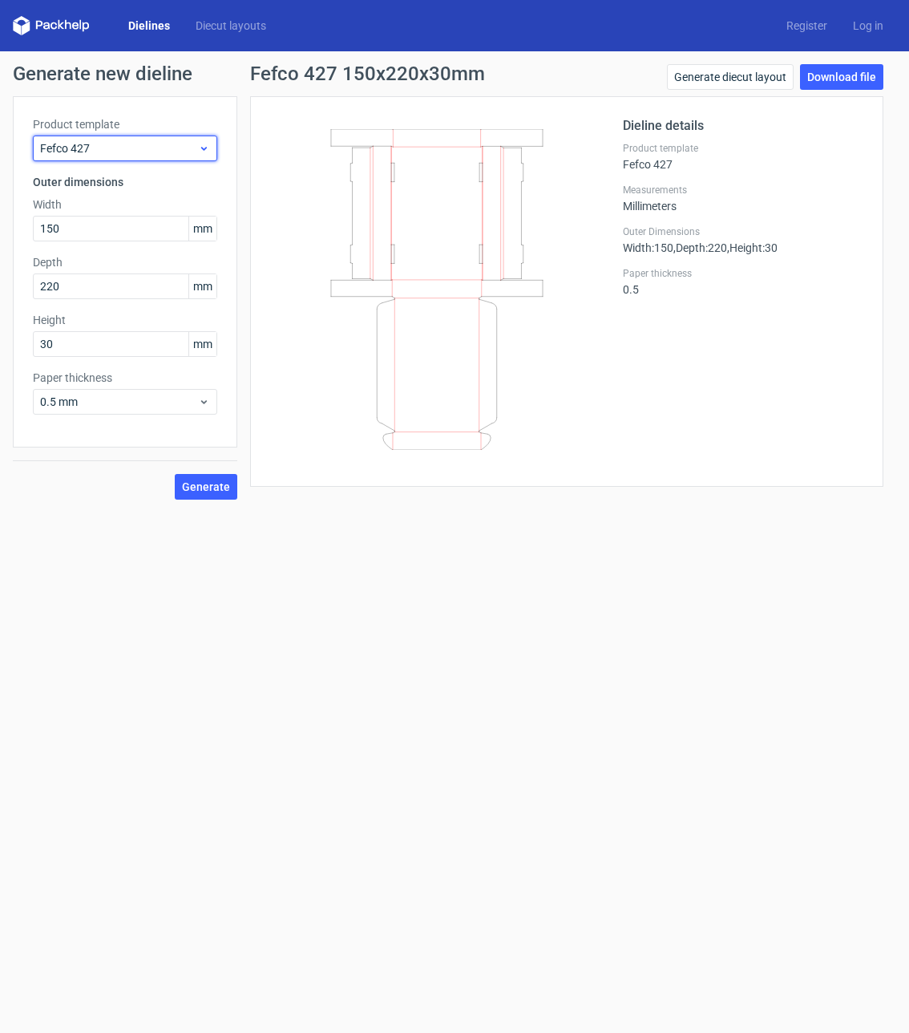
click at [198, 153] on icon at bounding box center [204, 148] width 12 height 13
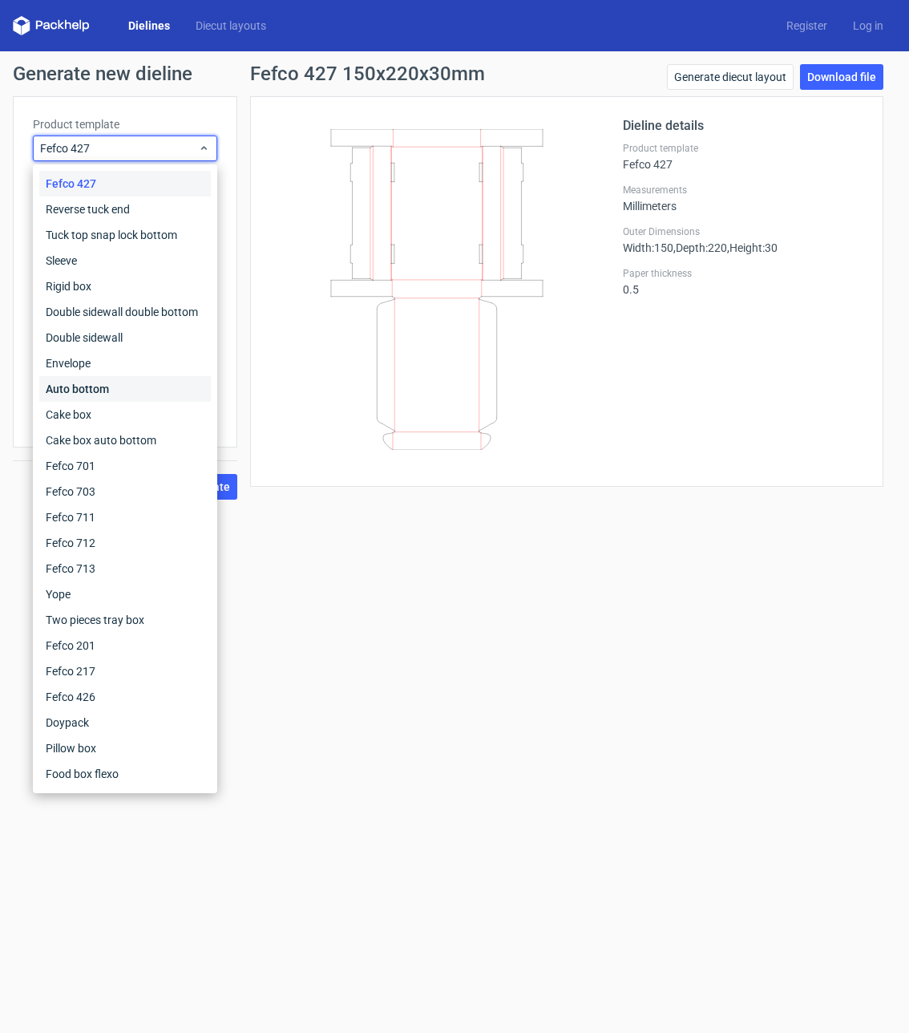
click at [83, 382] on div "Auto bottom" at bounding box center [125, 389] width 172 height 26
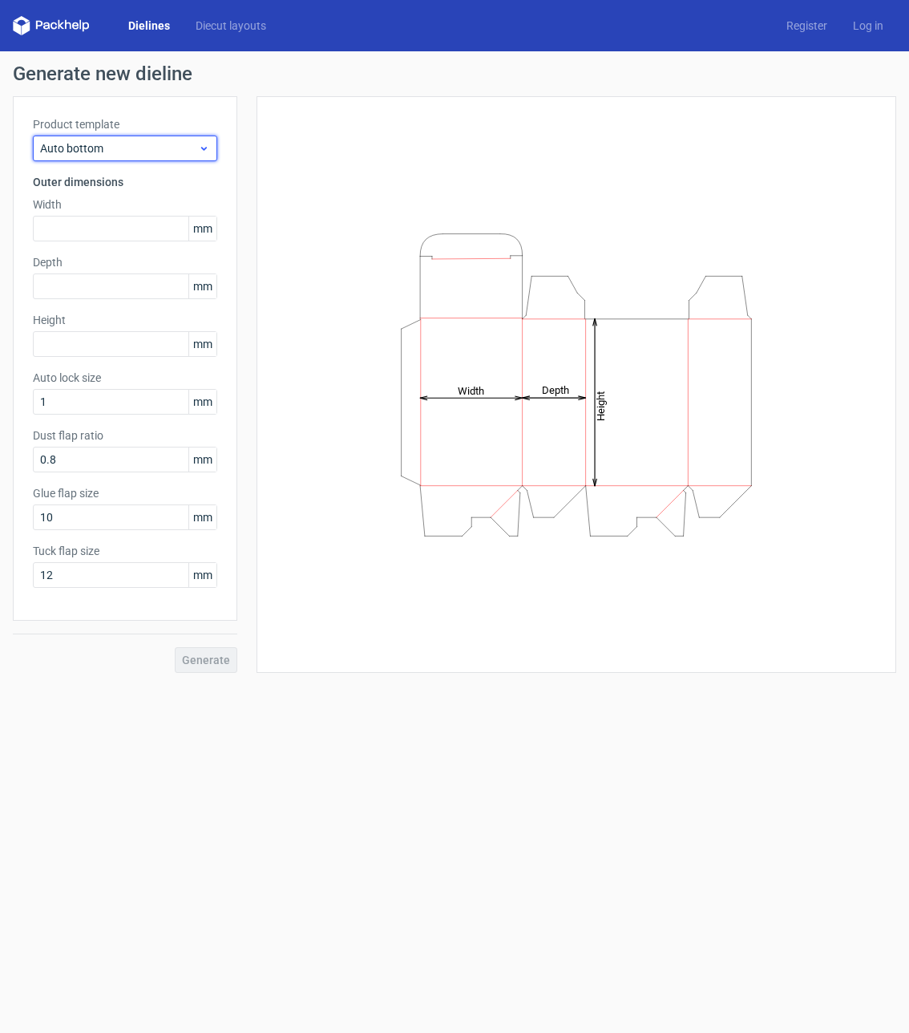
click at [116, 142] on span "Auto bottom" at bounding box center [119, 148] width 158 height 16
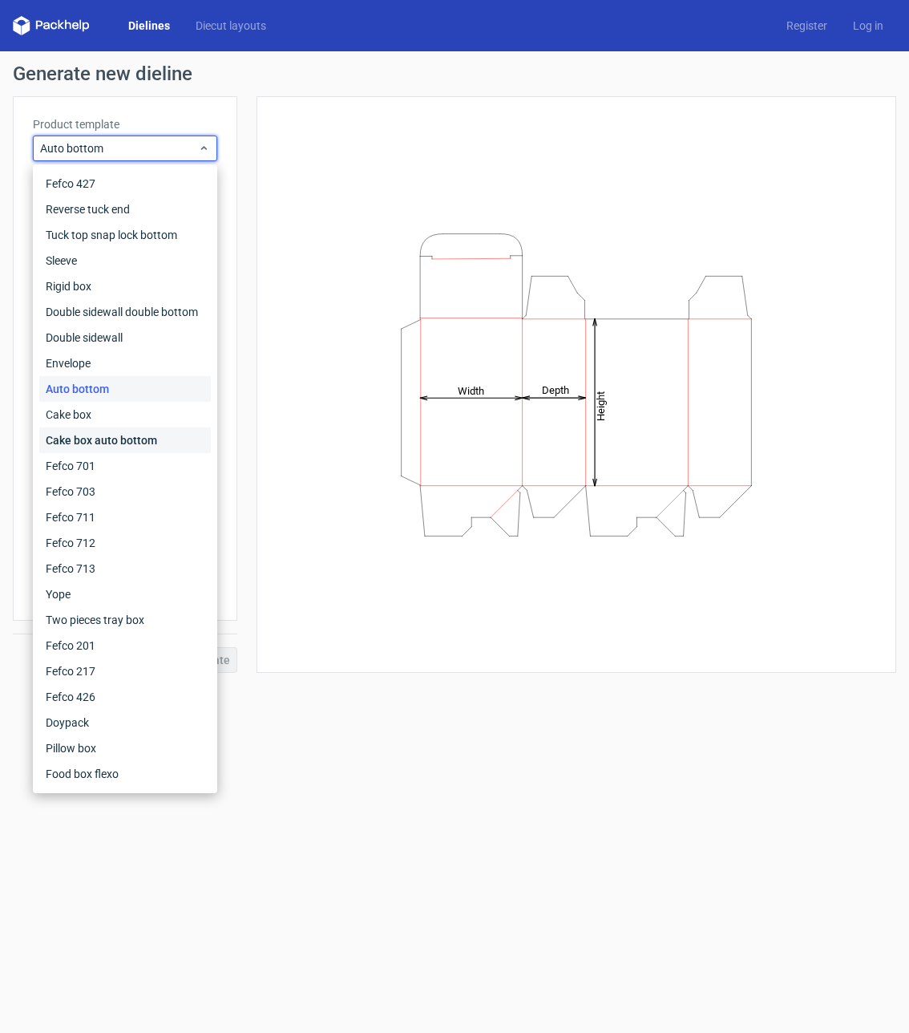
click at [89, 447] on div "Cake box auto bottom" at bounding box center [125, 440] width 172 height 26
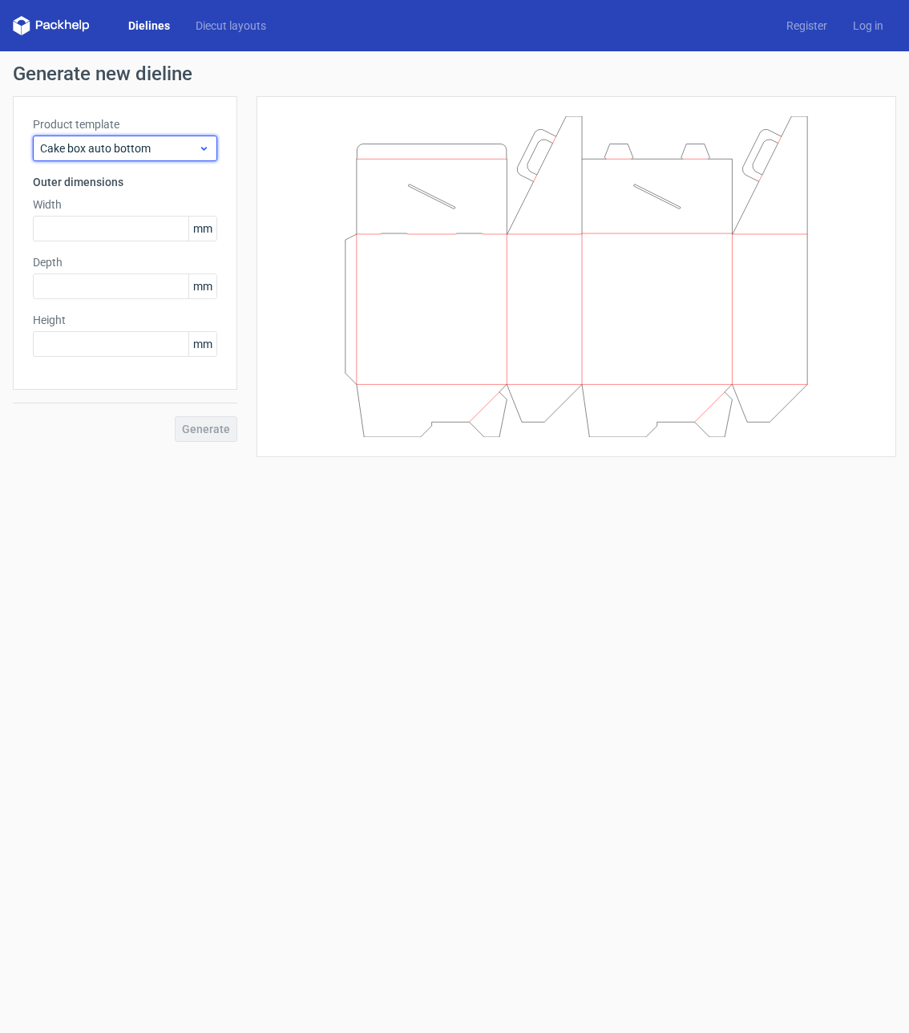
click at [107, 156] on span "Cake box auto bottom" at bounding box center [119, 148] width 158 height 16
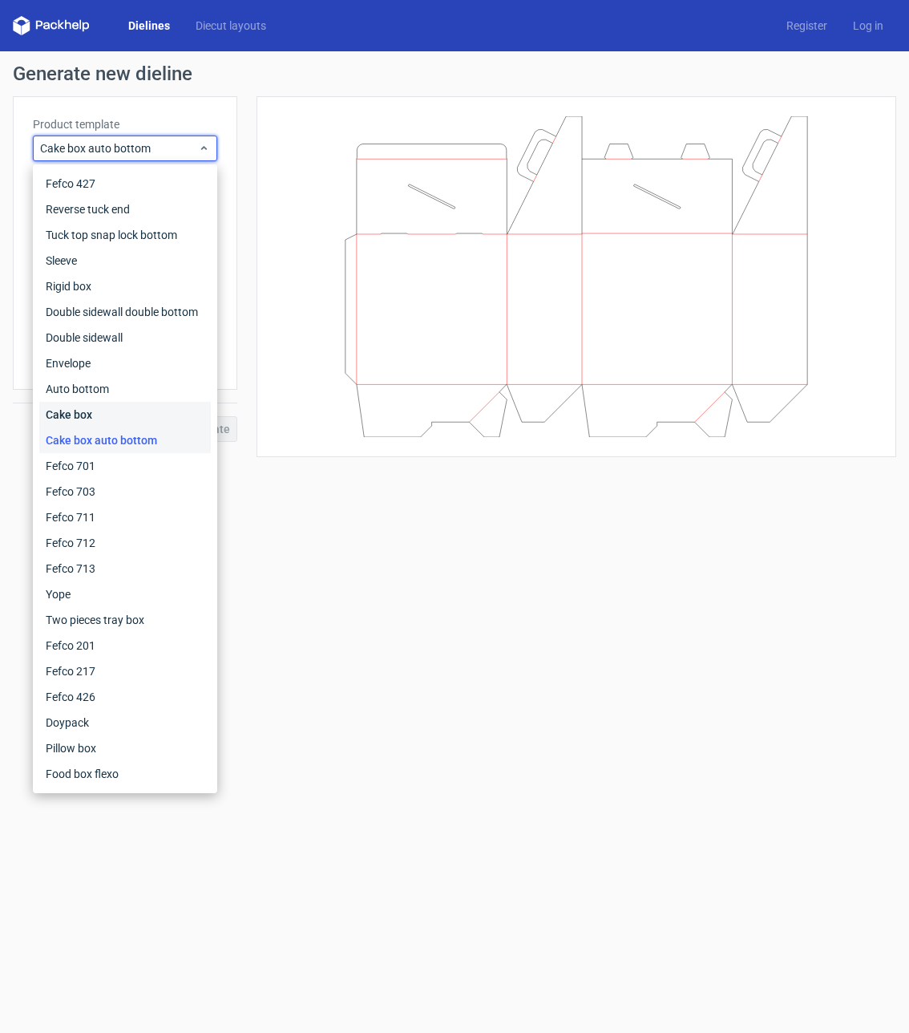
click at [71, 408] on div "Cake box" at bounding box center [125, 415] width 172 height 26
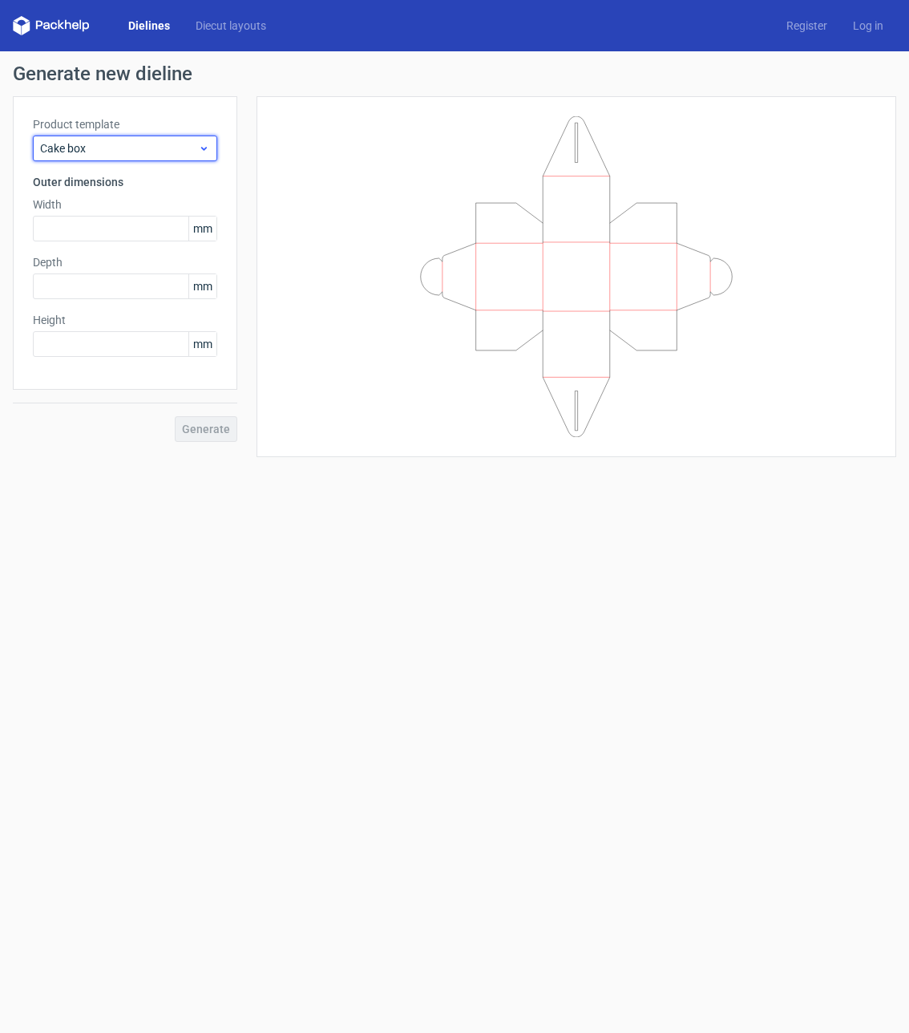
click at [57, 153] on span "Cake box" at bounding box center [119, 148] width 158 height 16
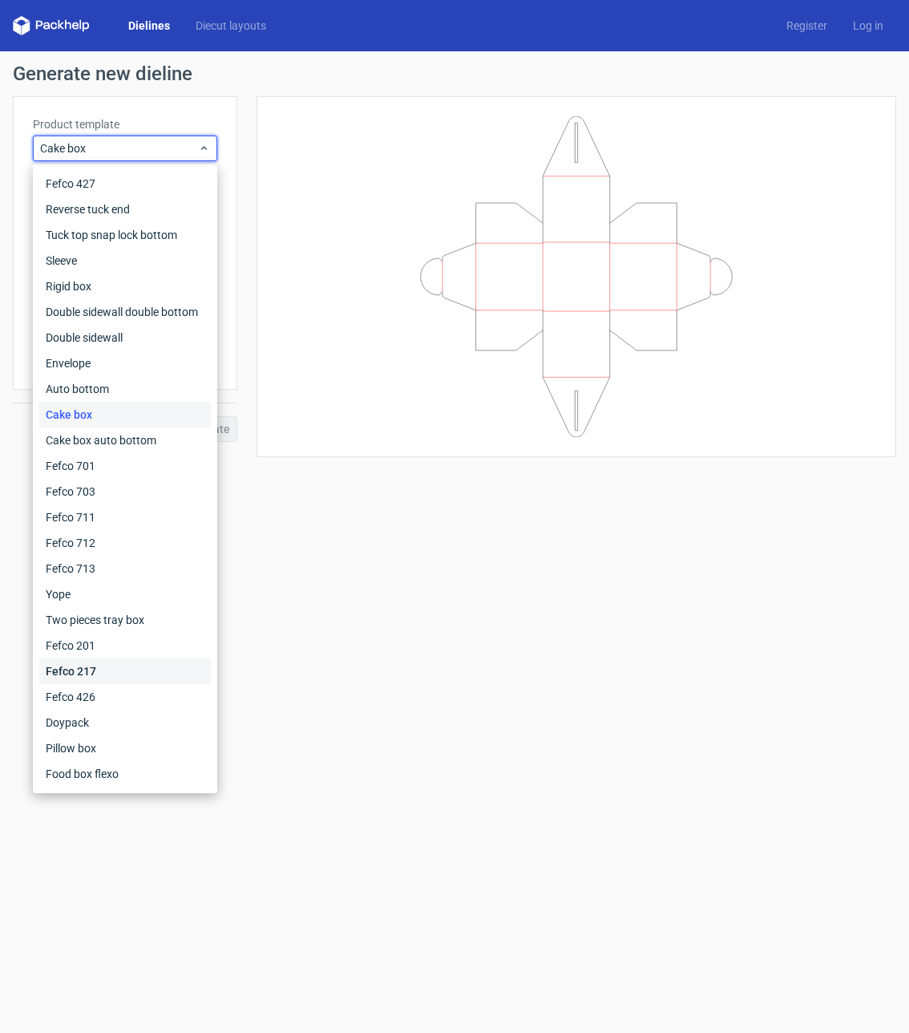
click at [106, 674] on div "Fefco 217" at bounding box center [125, 671] width 172 height 26
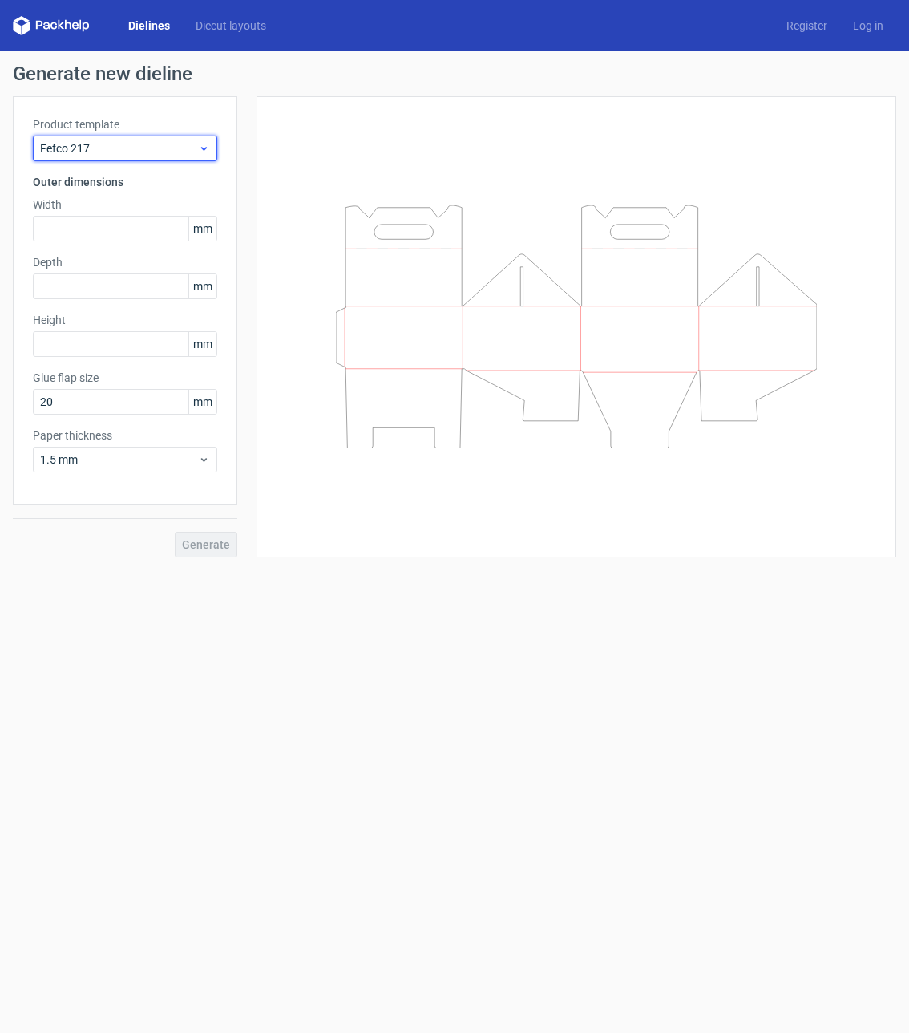
click at [99, 144] on span "Fefco 217" at bounding box center [119, 148] width 158 height 16
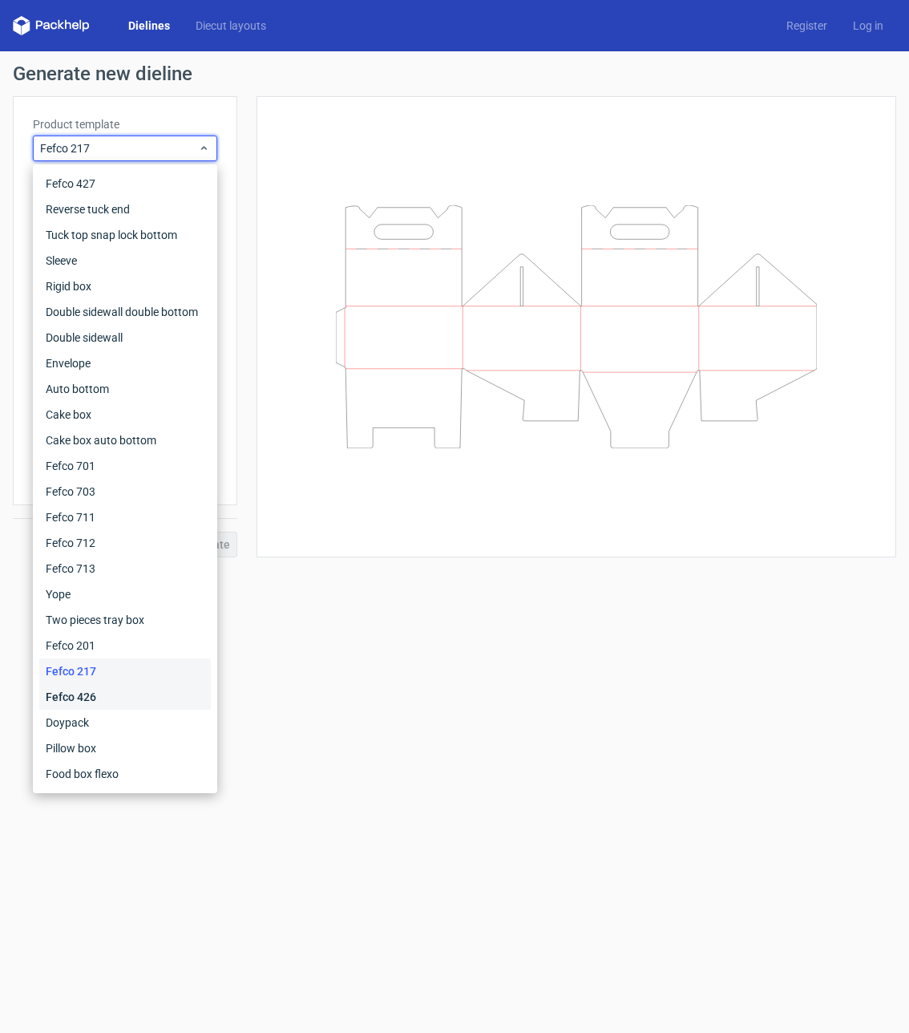
click at [81, 696] on div "Fefco 426" at bounding box center [125, 697] width 172 height 26
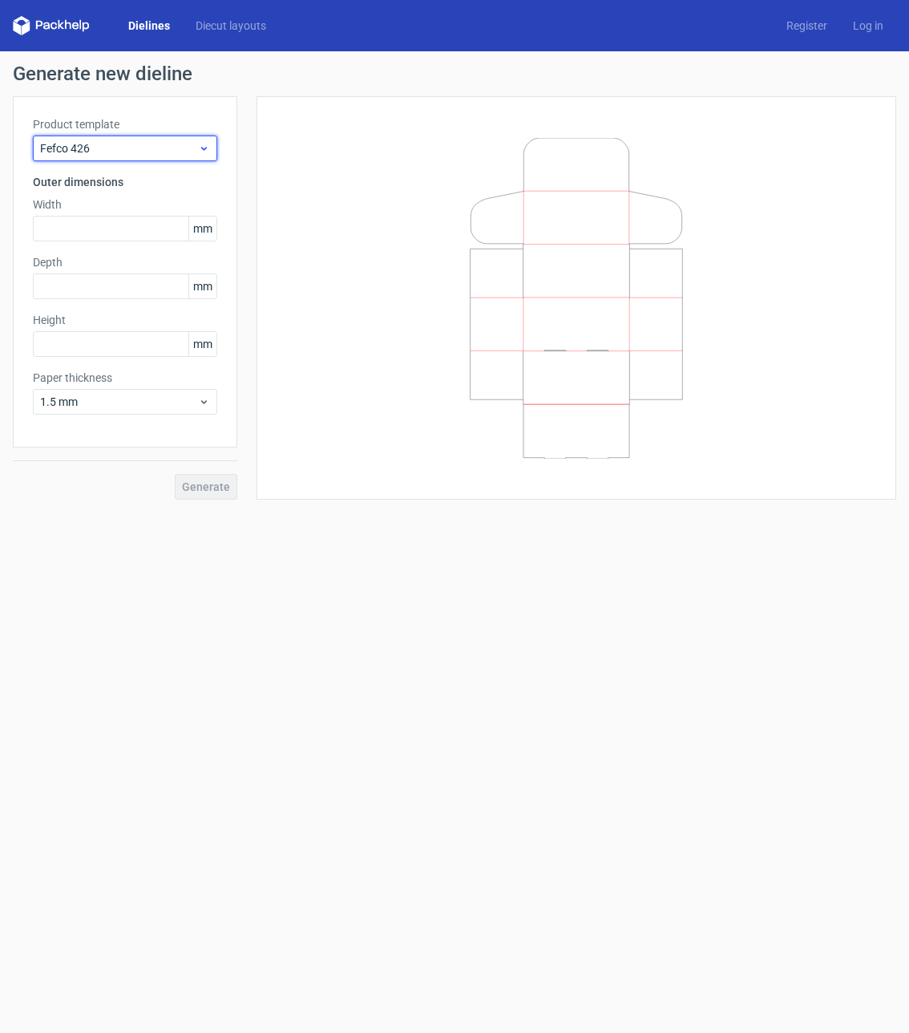
click at [118, 155] on span "Fefco 426" at bounding box center [119, 148] width 158 height 16
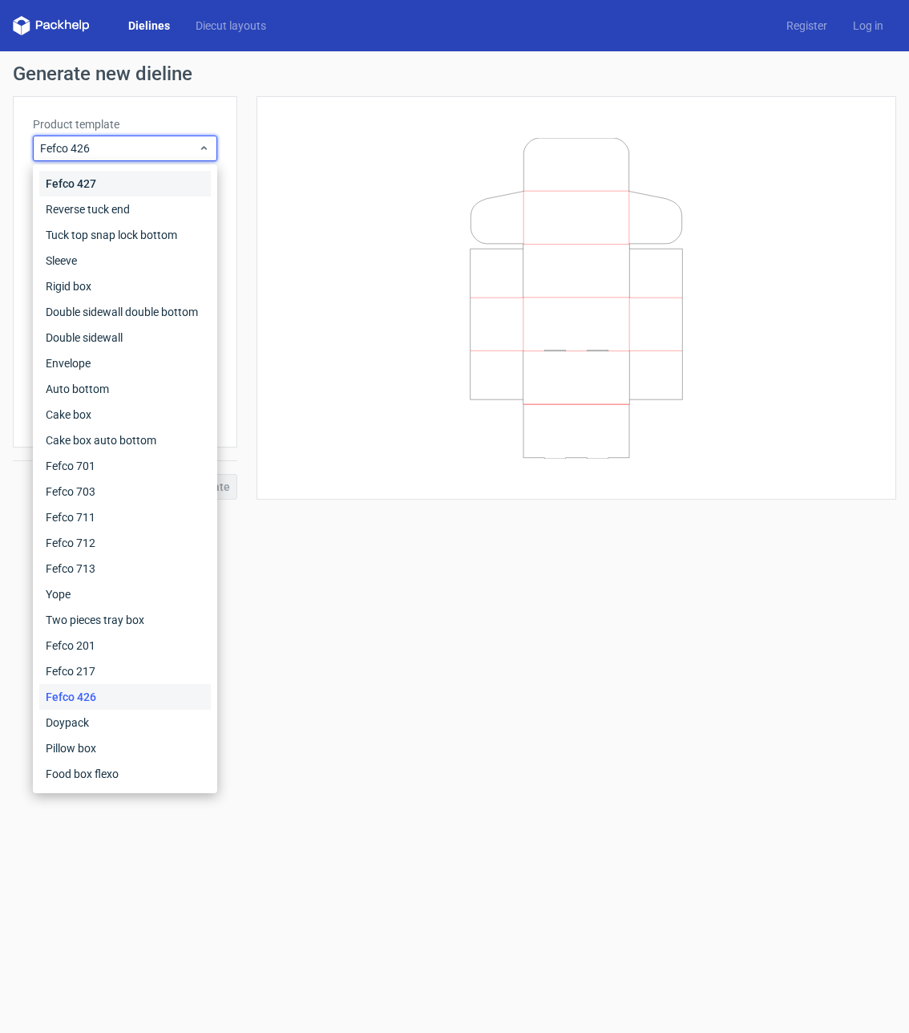
click at [110, 188] on div "Fefco 427" at bounding box center [125, 184] width 172 height 26
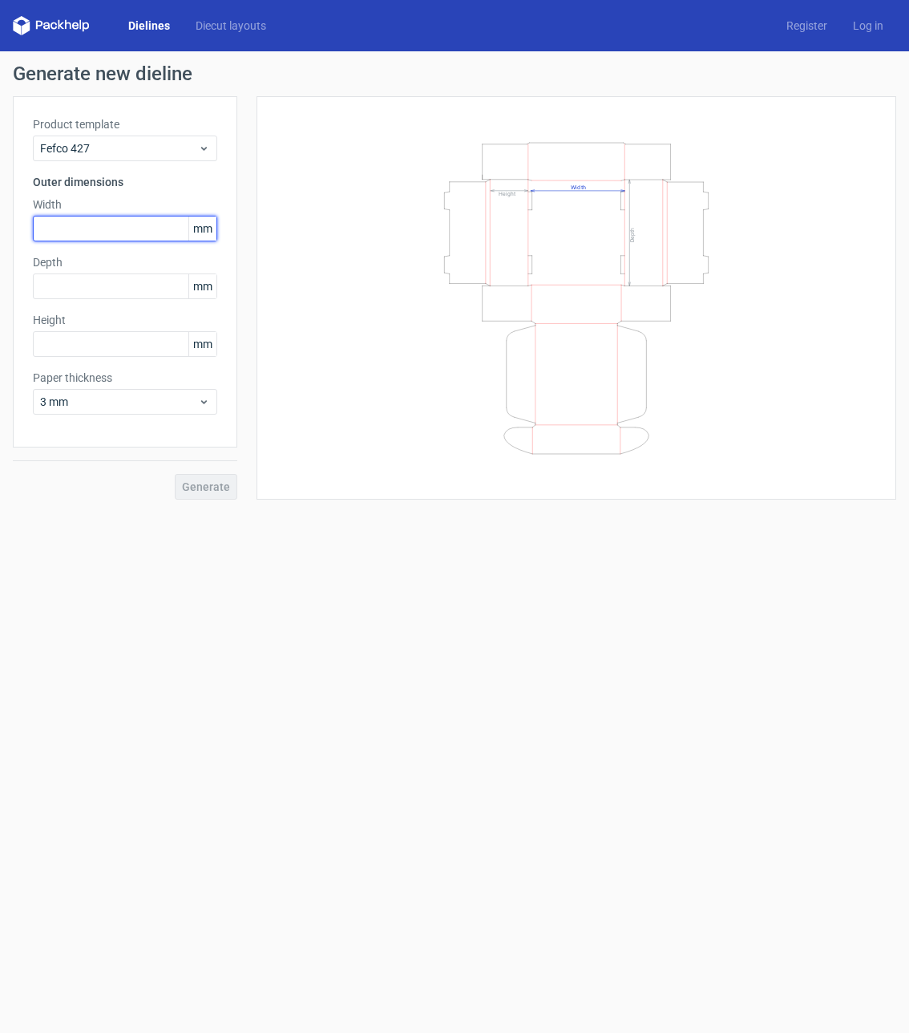
click at [83, 227] on input "text" at bounding box center [125, 229] width 184 height 26
type input "145"
click at [95, 293] on input "text" at bounding box center [125, 286] width 184 height 26
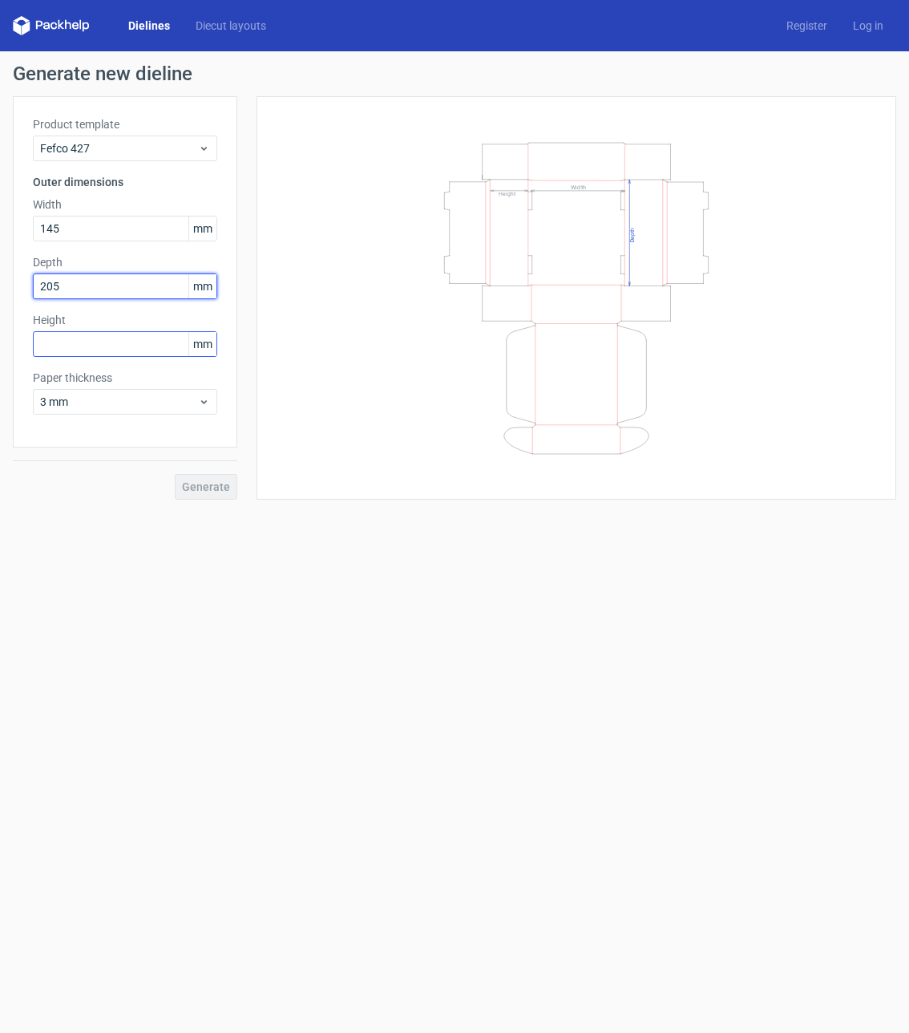
type input "205"
click at [88, 338] on input "text" at bounding box center [125, 344] width 184 height 26
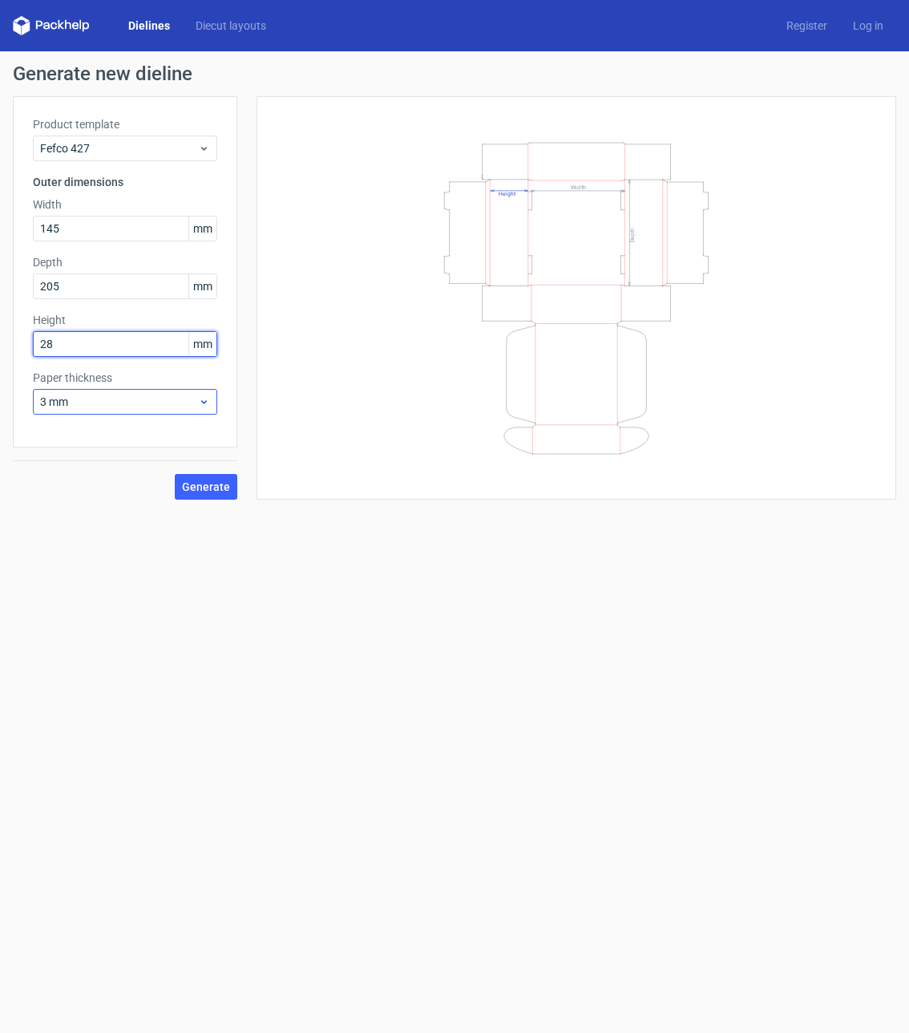
type input "28"
click at [208, 399] on icon at bounding box center [204, 401] width 12 height 13
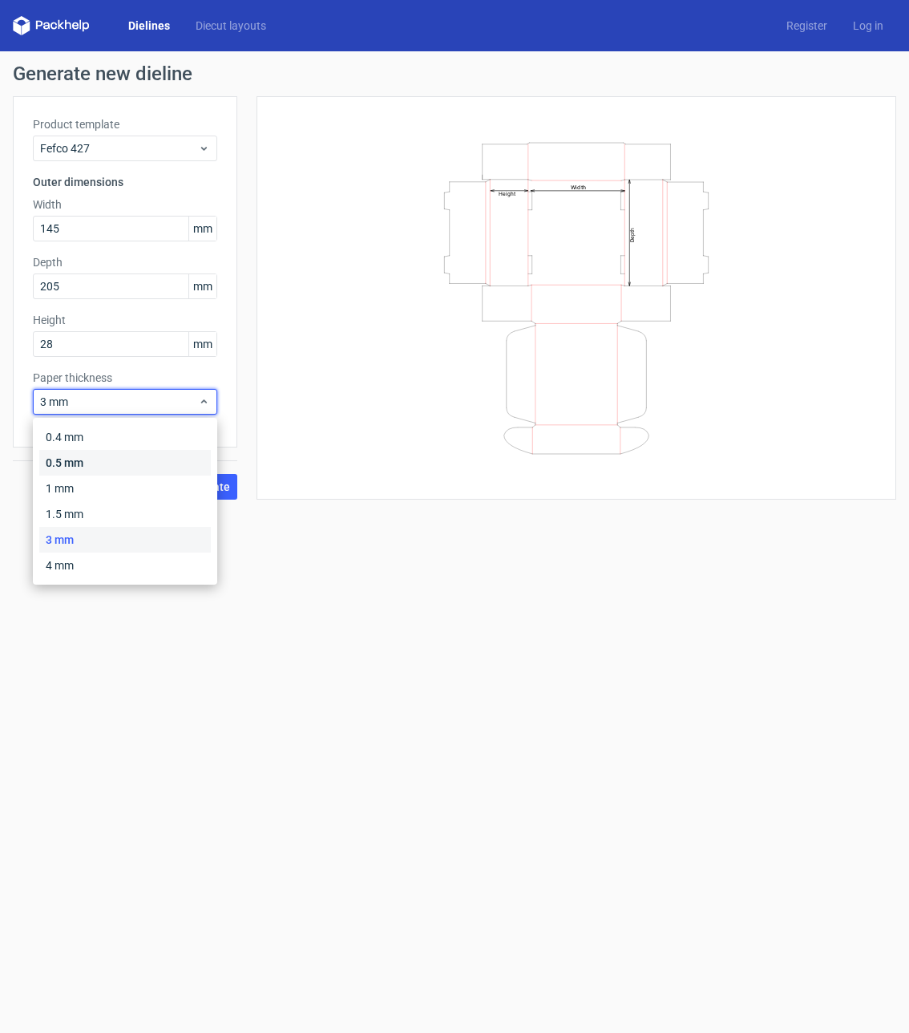
click at [63, 455] on div "0.5 mm" at bounding box center [125, 463] width 172 height 26
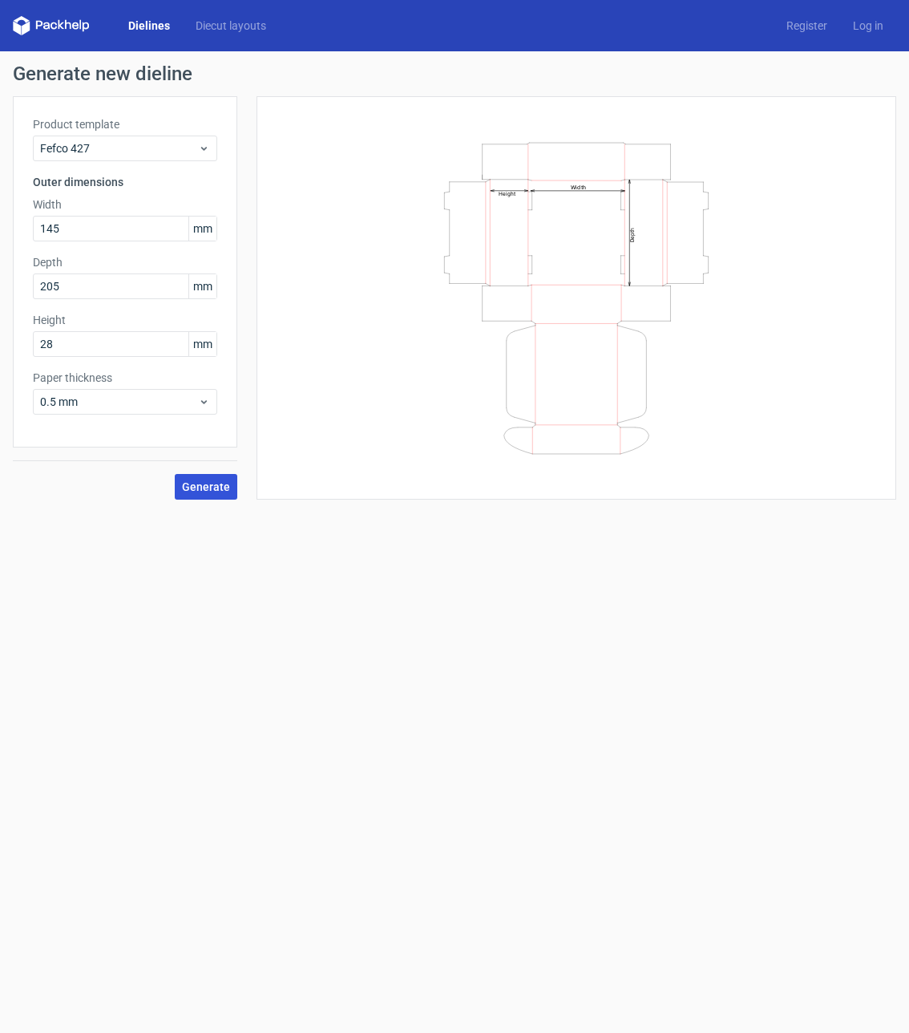
click at [210, 496] on button "Generate" at bounding box center [206, 487] width 63 height 26
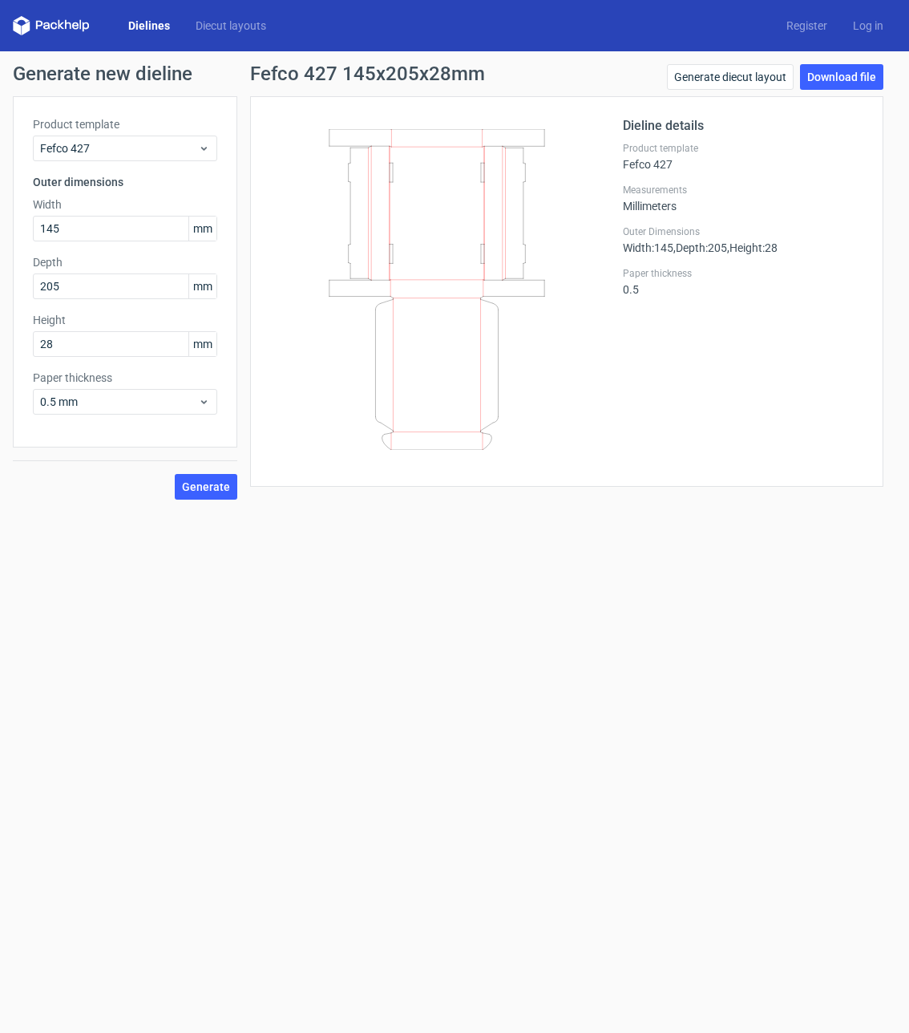
click at [209, 613] on form "Generate new dieline Product template Fefco 427 Outer dimensions Width 145 mm D…" at bounding box center [454, 542] width 909 height 982
drag, startPoint x: 87, startPoint y: 198, endPoint x: 28, endPoint y: 206, distance: 59.1
click at [28, 206] on div "Product template Fefco 427 Outer dimensions Width 145 mm Depth 205 mm Height 28…" at bounding box center [125, 271] width 225 height 351
copy label "Width"
click at [85, 259] on label "Depth" at bounding box center [125, 262] width 184 height 16
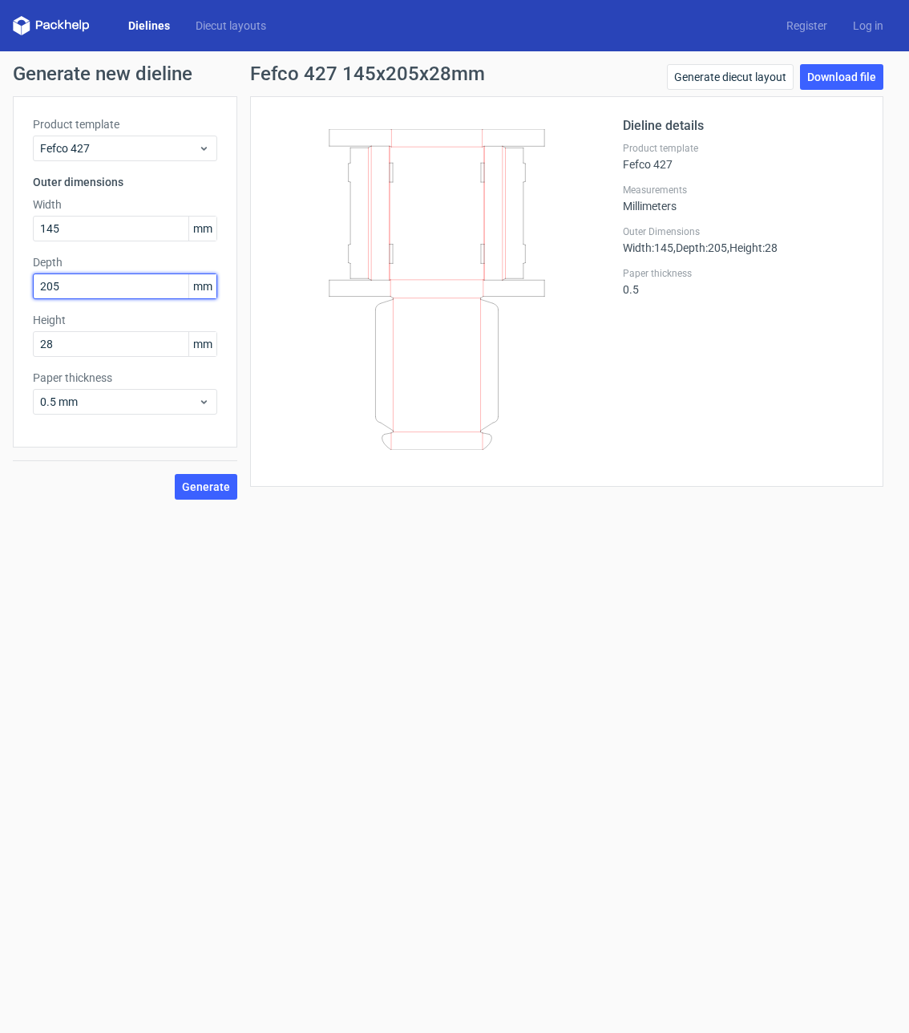
click at [90, 288] on input "205" at bounding box center [125, 286] width 184 height 26
drag, startPoint x: 78, startPoint y: 285, endPoint x: 27, endPoint y: 293, distance: 51.2
click at [27, 293] on div "Product template Fefco 427 Outer dimensions Width 145 mm Depth 205 mm Height 28…" at bounding box center [125, 271] width 225 height 351
drag, startPoint x: 77, startPoint y: 237, endPoint x: 41, endPoint y: 243, distance: 36.5
click at [41, 243] on div "Product template Fefco 427 Outer dimensions Width 145 mm Depth 205 mm Height 28…" at bounding box center [125, 271] width 225 height 351
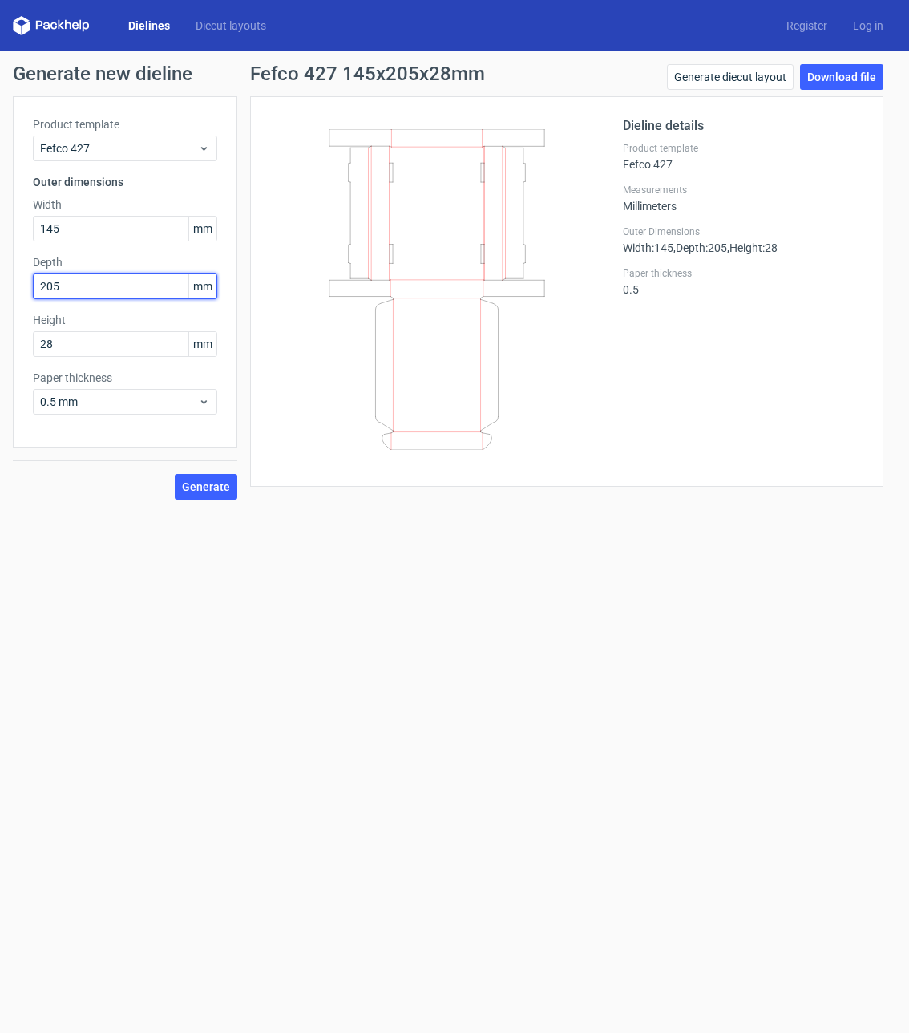
drag, startPoint x: 90, startPoint y: 288, endPoint x: 19, endPoint y: 292, distance: 70.7
click at [19, 292] on div "Product template Fefco 427 Outer dimensions Width 145 mm Depth 205 mm Height 28…" at bounding box center [125, 271] width 225 height 351
type input "70"
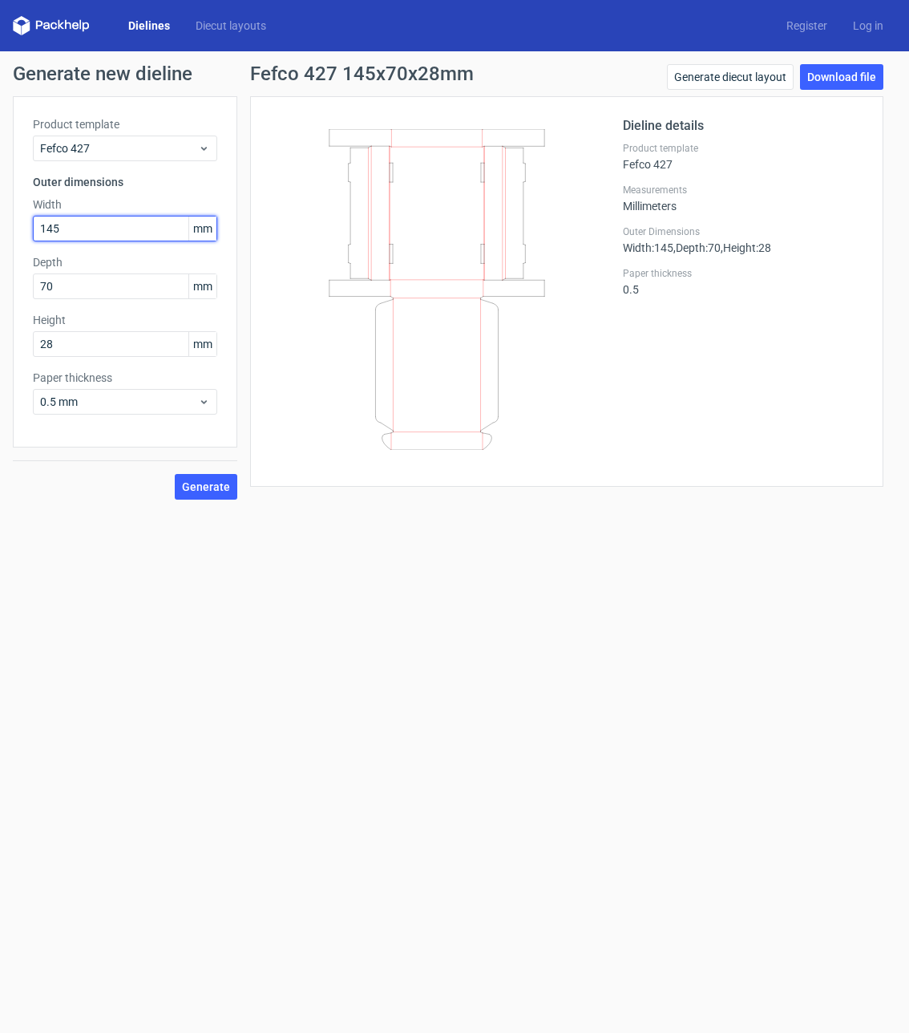
drag, startPoint x: 74, startPoint y: 233, endPoint x: 23, endPoint y: 234, distance: 50.5
click at [23, 234] on div "Product template Fefco 427 Outer dimensions Width 145 mm Depth 70 mm Height 28 …" at bounding box center [125, 271] width 225 height 351
click at [67, 233] on input "145" at bounding box center [125, 229] width 184 height 26
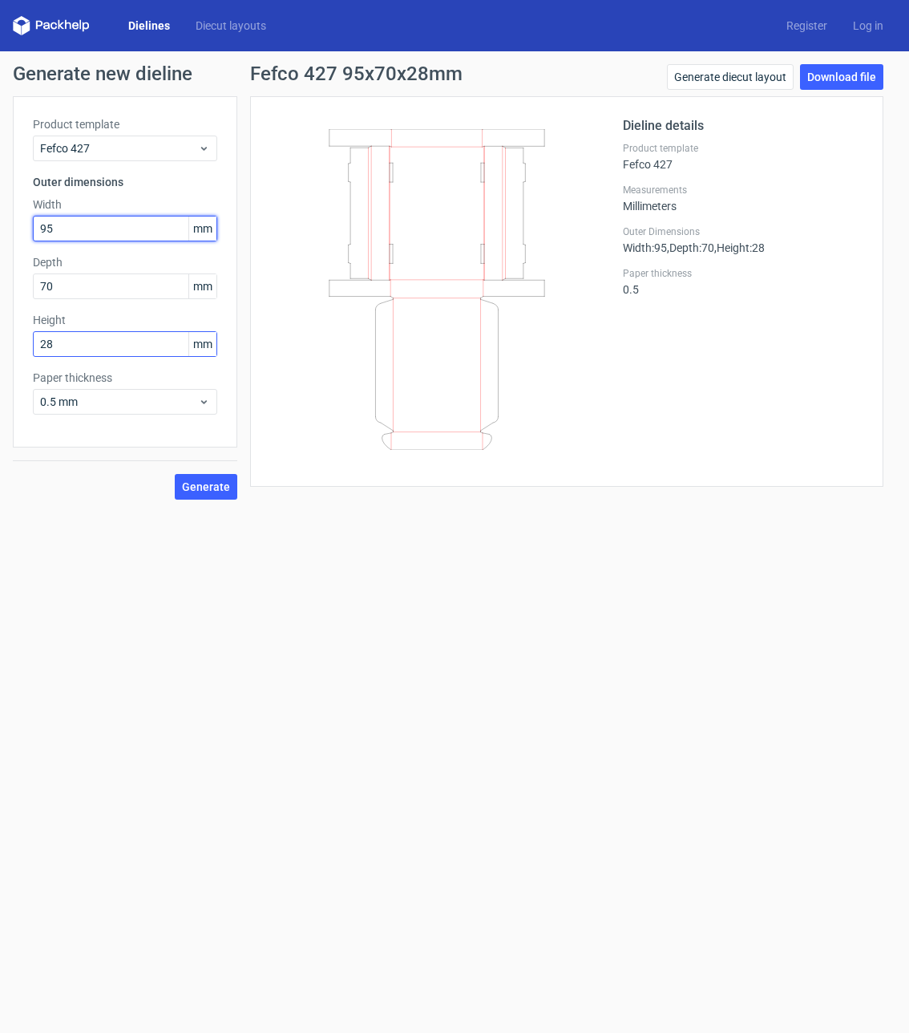
type input "95"
click at [60, 356] on input "28" at bounding box center [125, 344] width 184 height 26
click at [62, 356] on input "28" at bounding box center [125, 344] width 184 height 26
type input "30"
click at [201, 484] on span "Generate" at bounding box center [206, 486] width 48 height 11
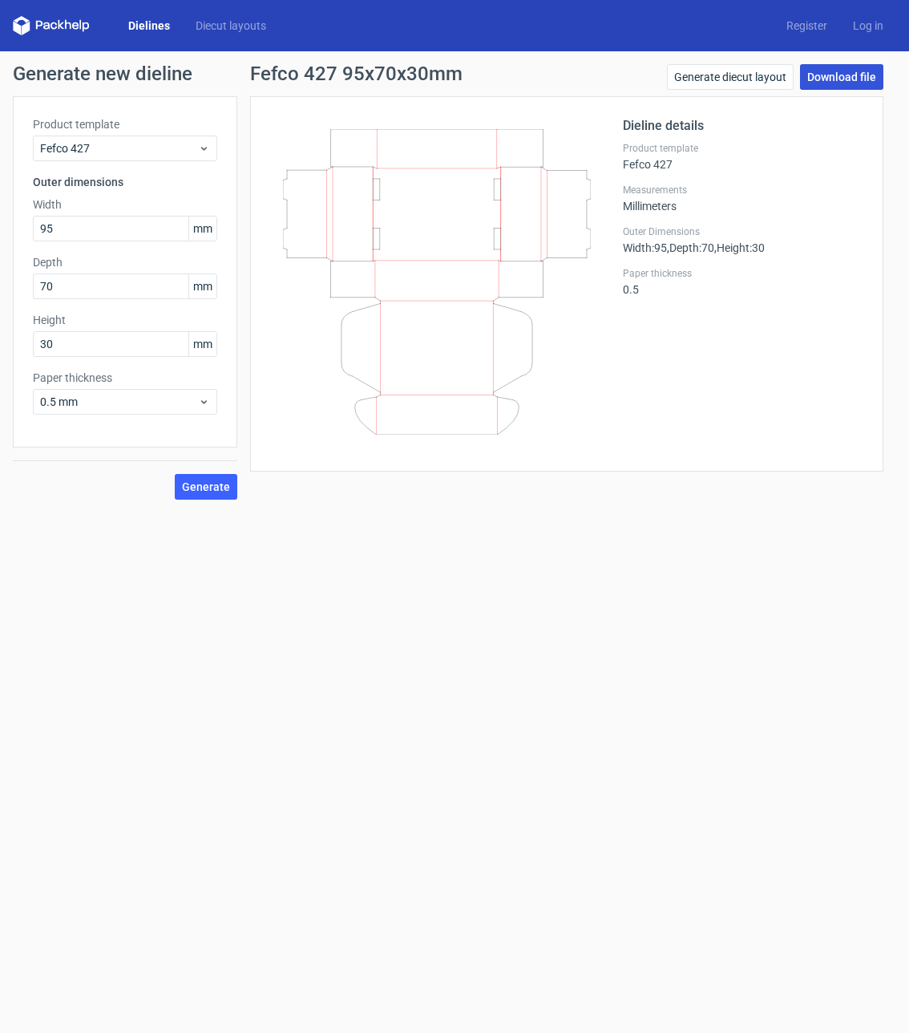
click at [842, 75] on link "Download file" at bounding box center [841, 77] width 83 height 26
click at [56, 289] on input "70" at bounding box center [125, 286] width 184 height 26
type input "7"
type input "65"
click at [98, 228] on input "95" at bounding box center [125, 229] width 184 height 26
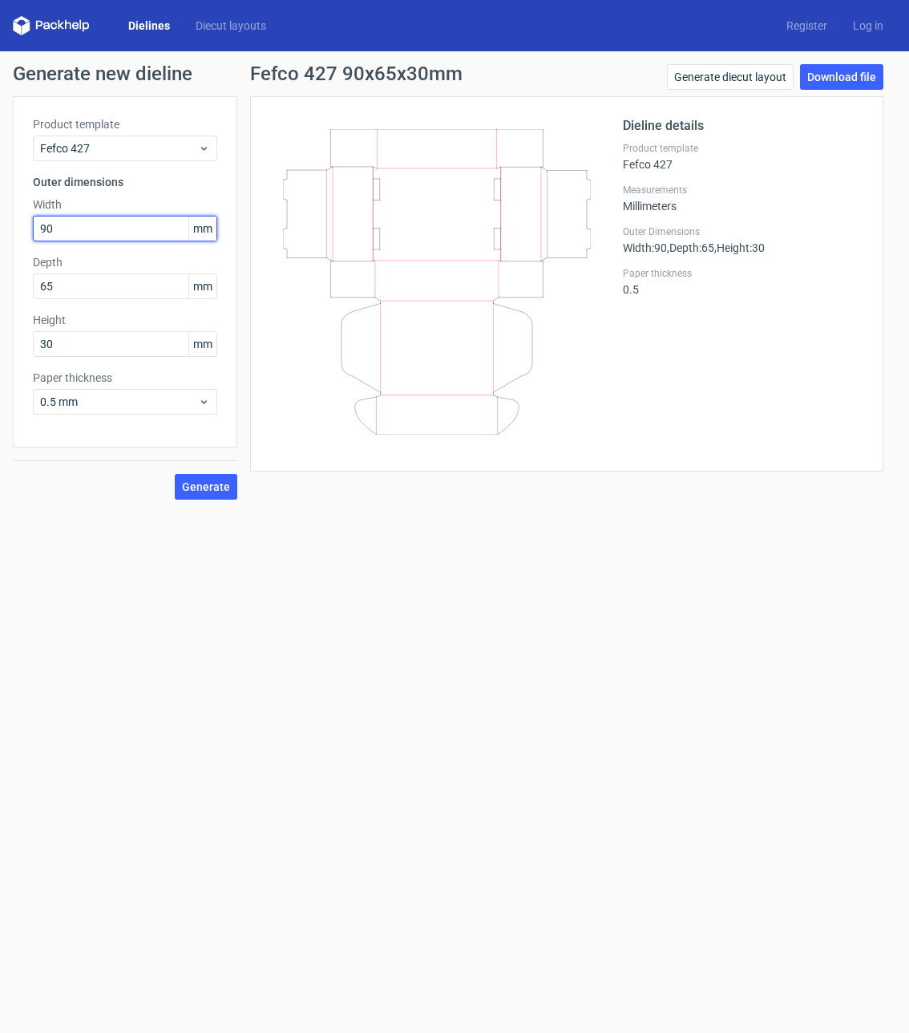
click at [85, 218] on input "90" at bounding box center [125, 229] width 184 height 26
type input "9"
click at [229, 481] on span "Generate" at bounding box center [206, 486] width 48 height 11
click at [864, 73] on link "Download file" at bounding box center [841, 77] width 83 height 26
click at [66, 225] on input "90" at bounding box center [125, 229] width 184 height 26
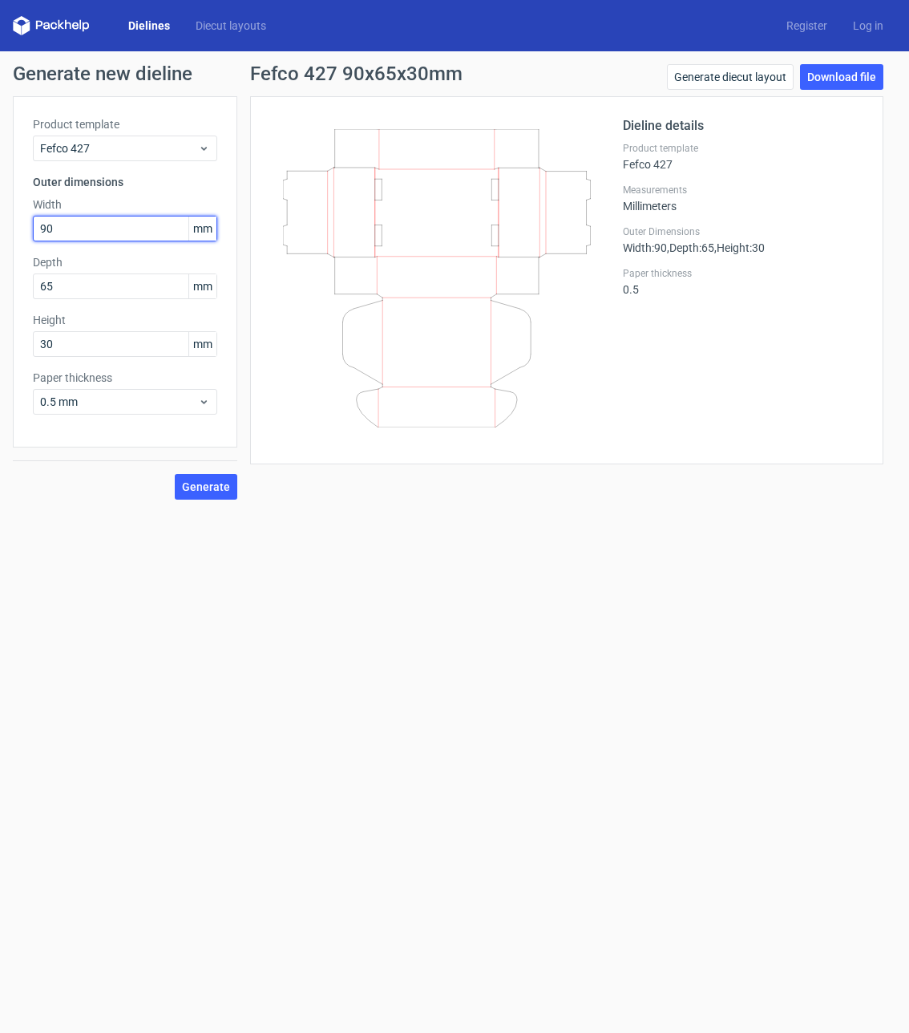
type input "9"
type input "80"
click at [221, 490] on span "Generate" at bounding box center [206, 486] width 48 height 11
click at [836, 71] on link "Download file" at bounding box center [841, 77] width 83 height 26
